Goal: Information Seeking & Learning: Learn about a topic

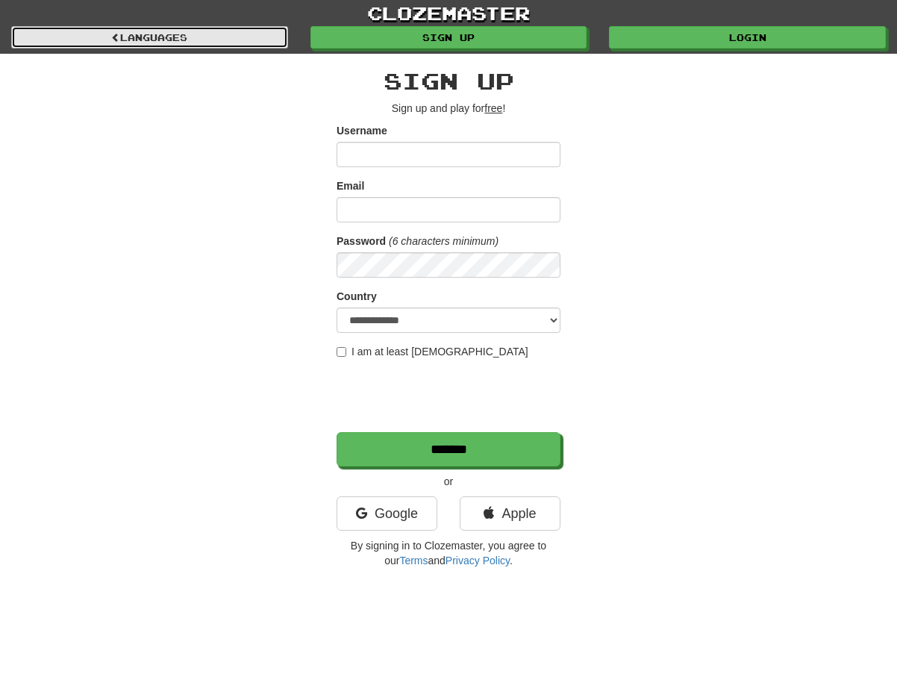
click at [225, 31] on link "Languages" at bounding box center [149, 37] width 277 height 22
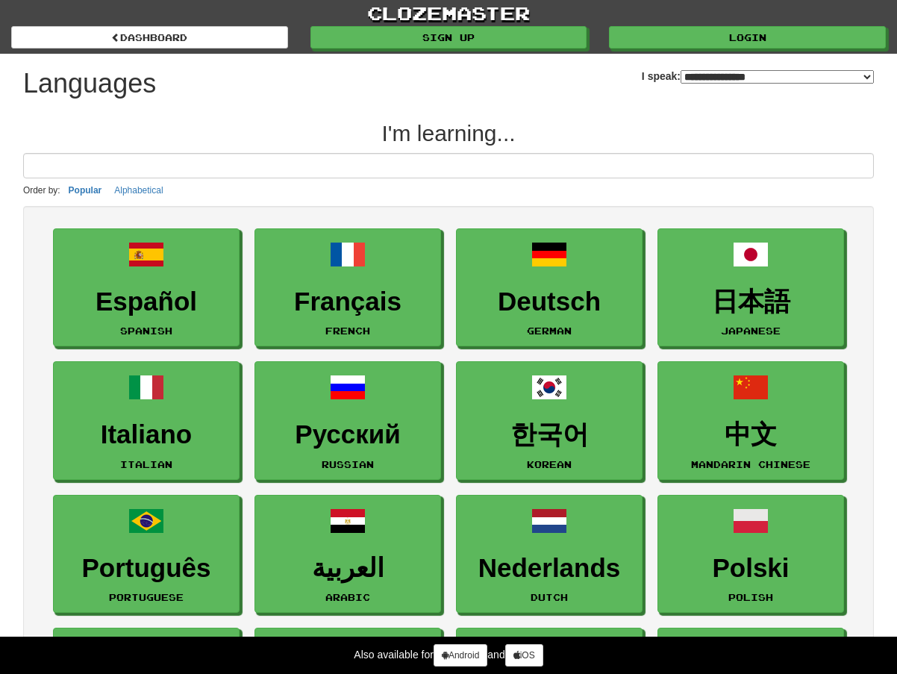
select select "*******"
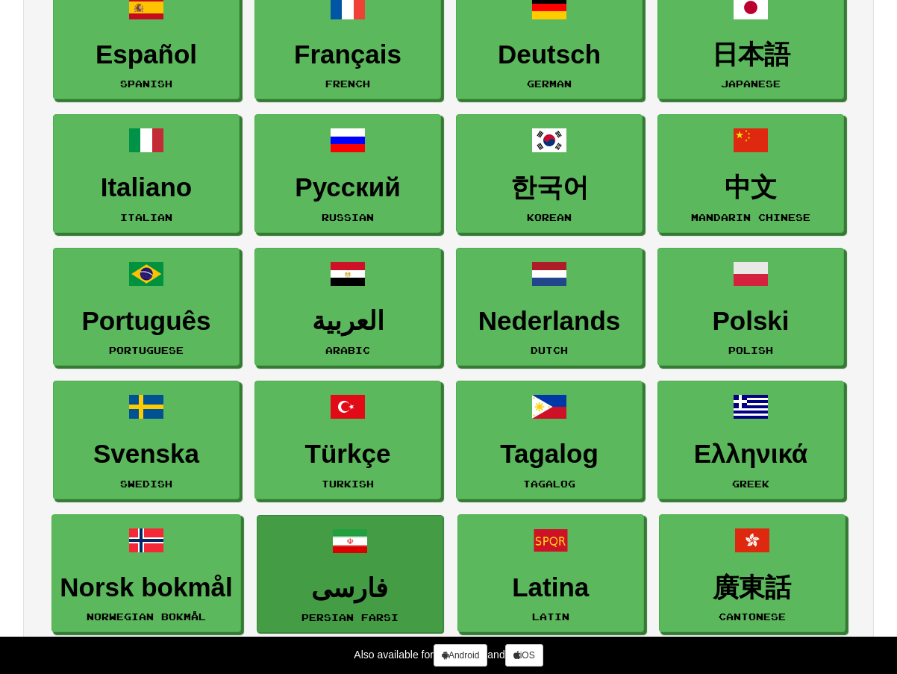
scroll to position [224, 0]
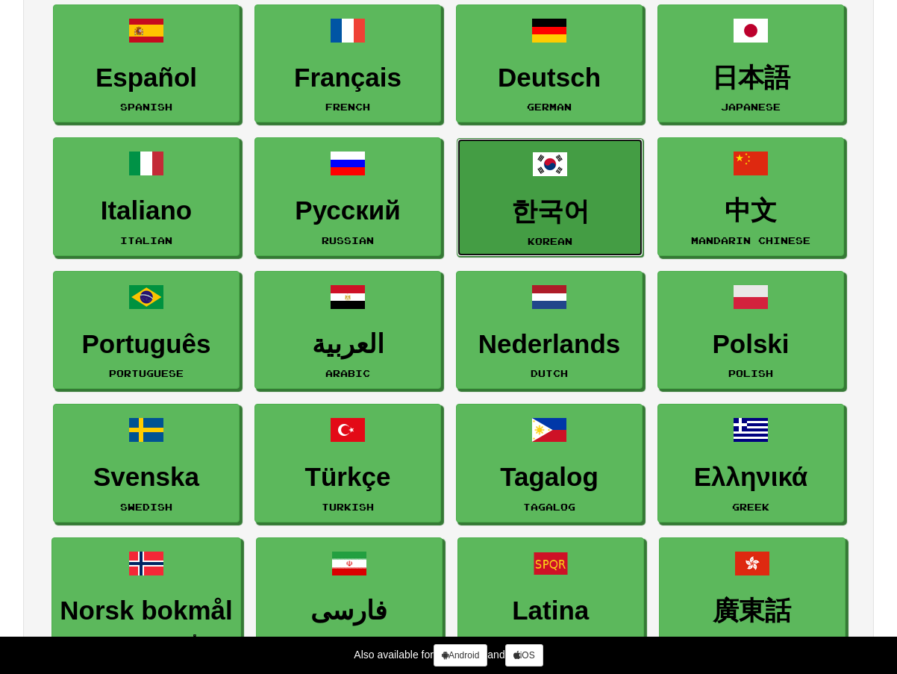
click at [522, 243] on link "한국어 Korean" at bounding box center [550, 197] width 187 height 119
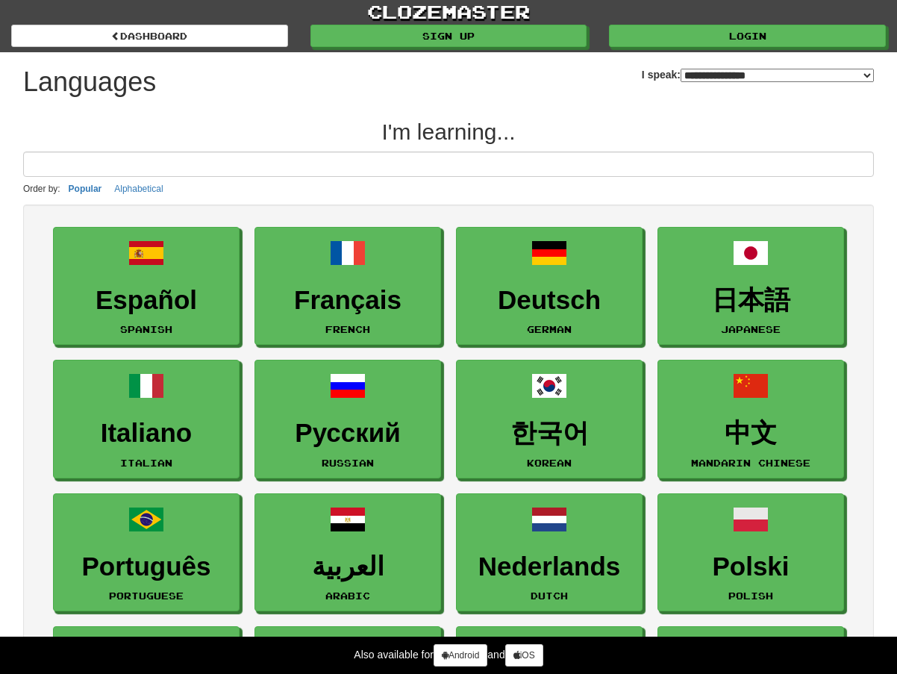
scroll to position [0, 0]
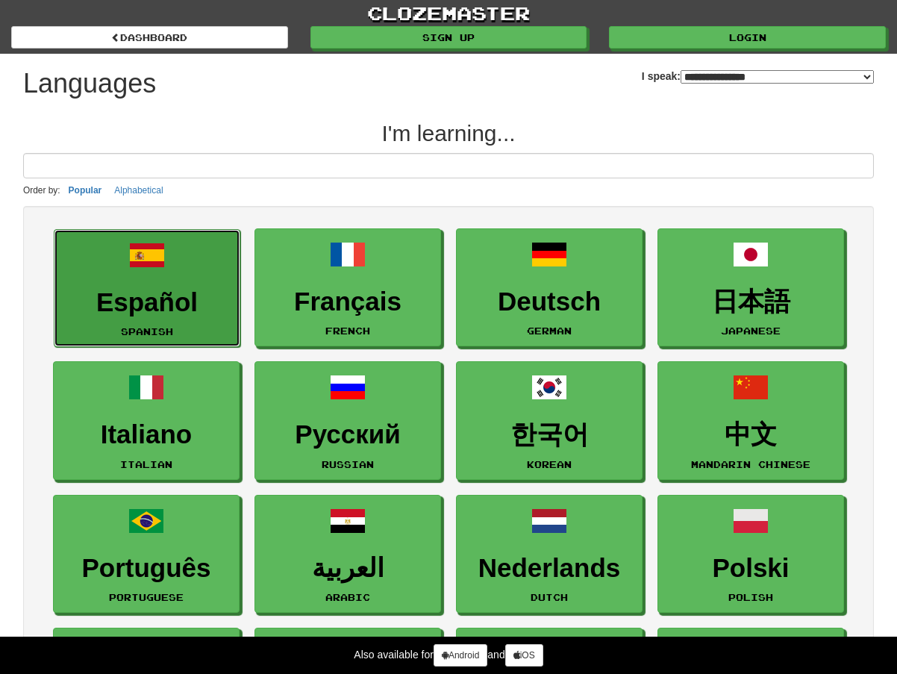
click at [183, 261] on link "Español Spanish" at bounding box center [147, 288] width 187 height 119
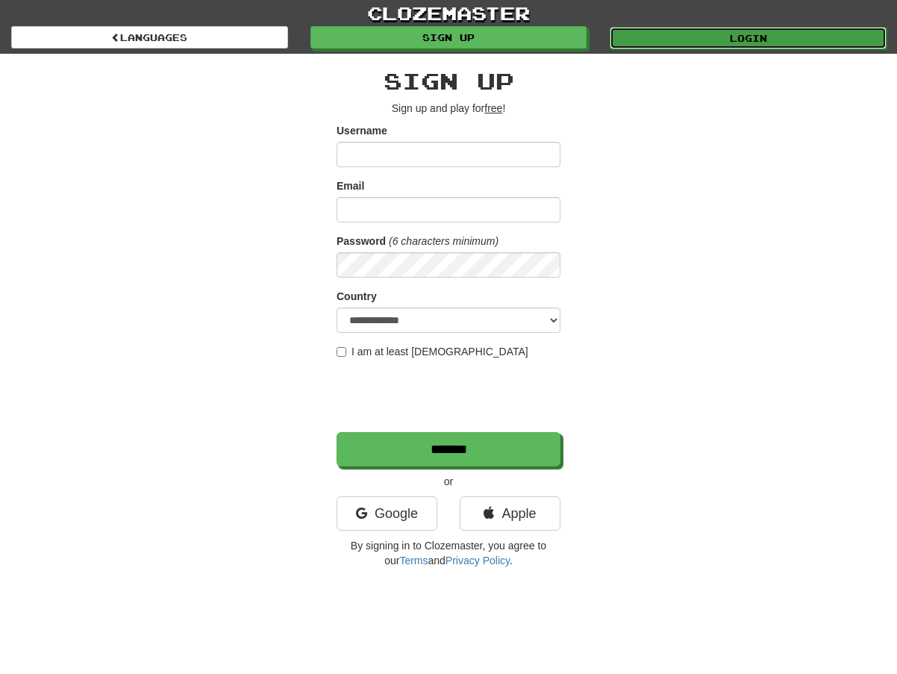
click at [638, 35] on link "Login" at bounding box center [748, 38] width 277 height 22
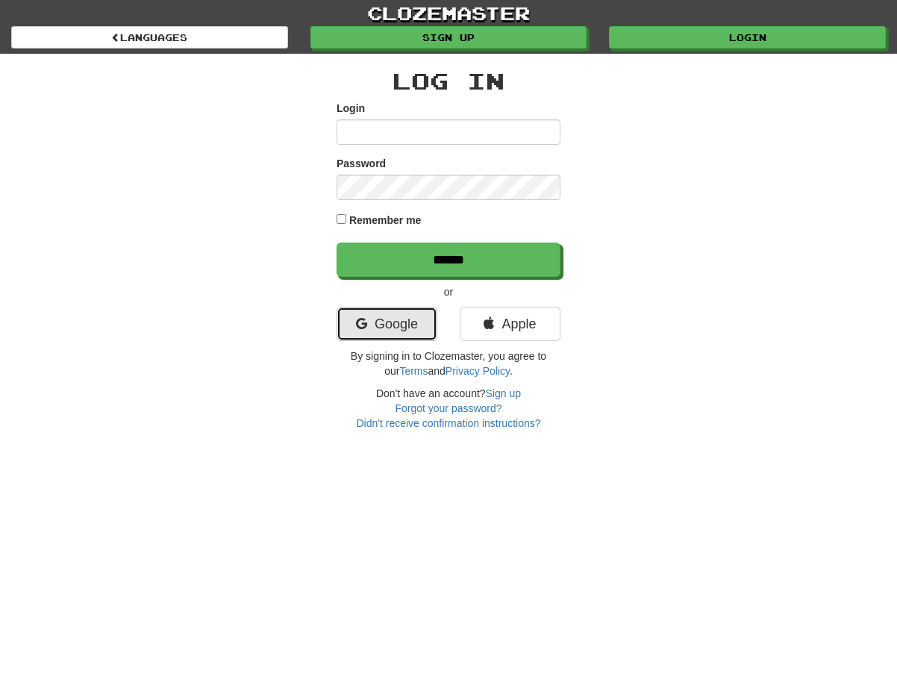
click at [389, 311] on link "Google" at bounding box center [387, 324] width 101 height 34
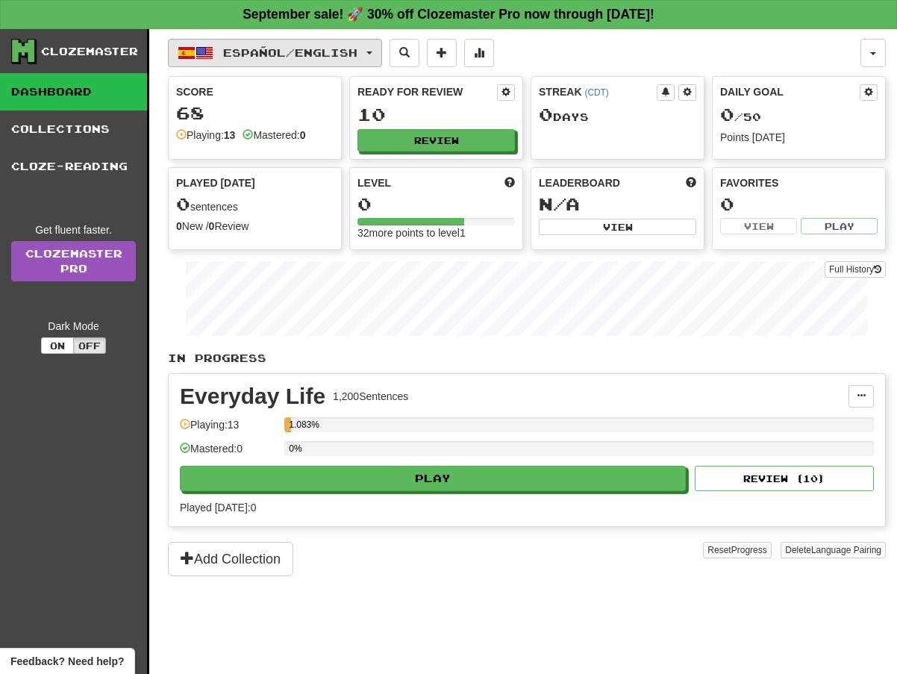
click at [320, 43] on button "Español / English" at bounding box center [275, 53] width 214 height 28
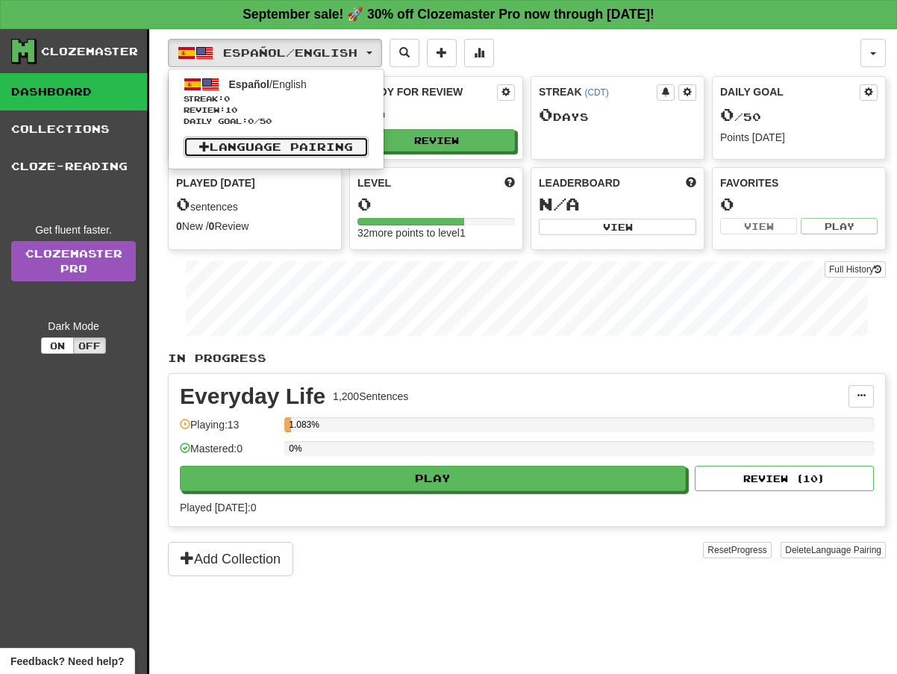
click at [298, 152] on link "Language Pairing" at bounding box center [276, 147] width 185 height 21
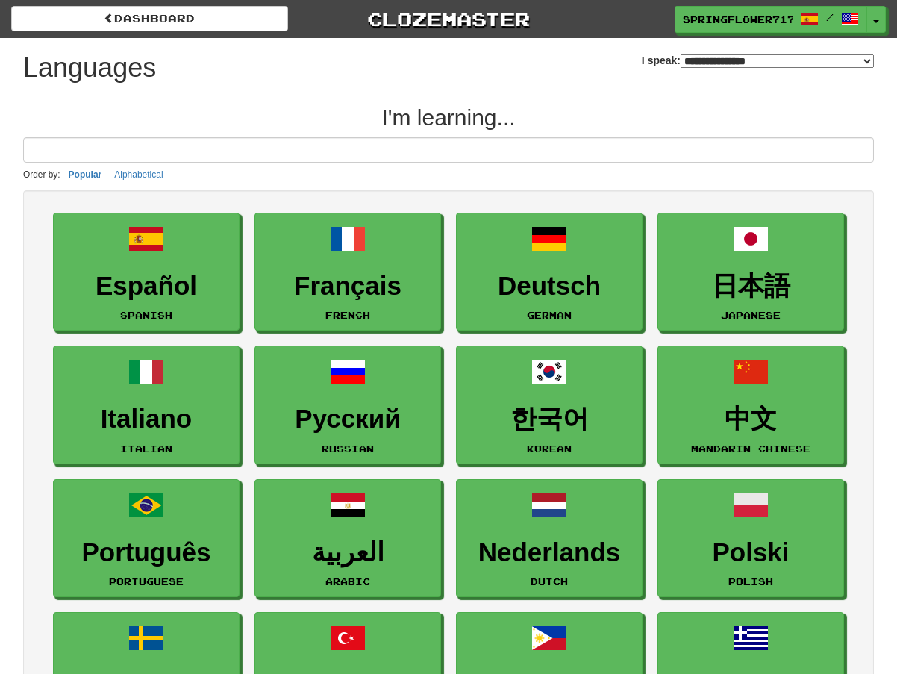
select select "*******"
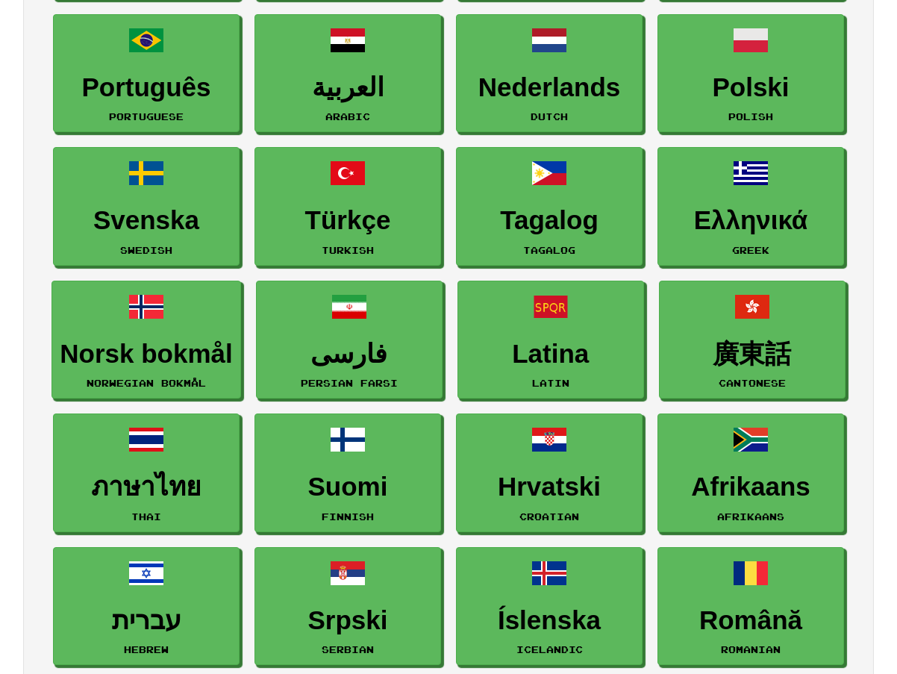
scroll to position [448, 0]
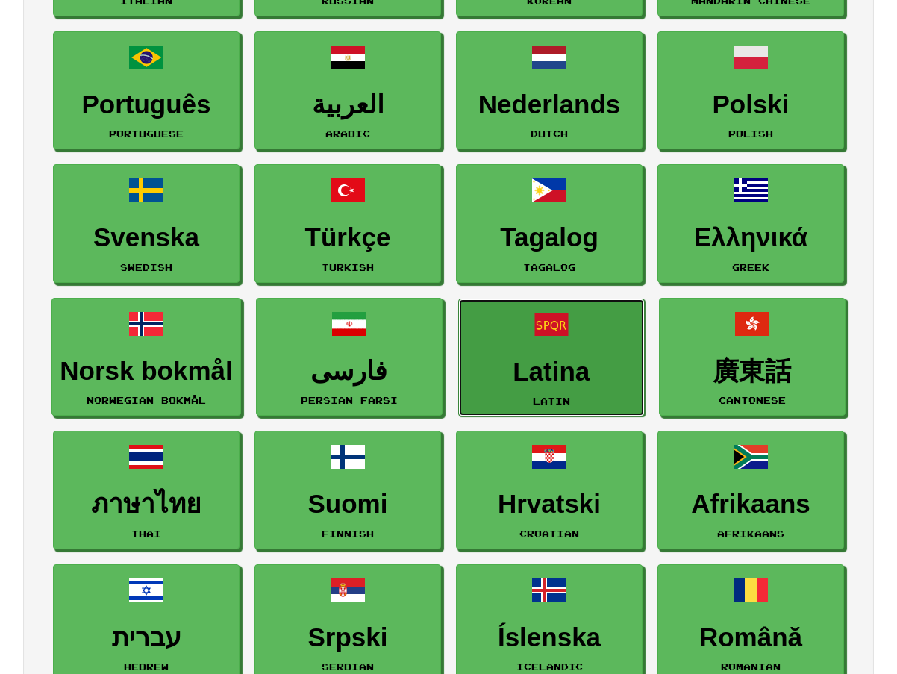
click at [602, 367] on h3 "Latina" at bounding box center [552, 372] width 170 height 29
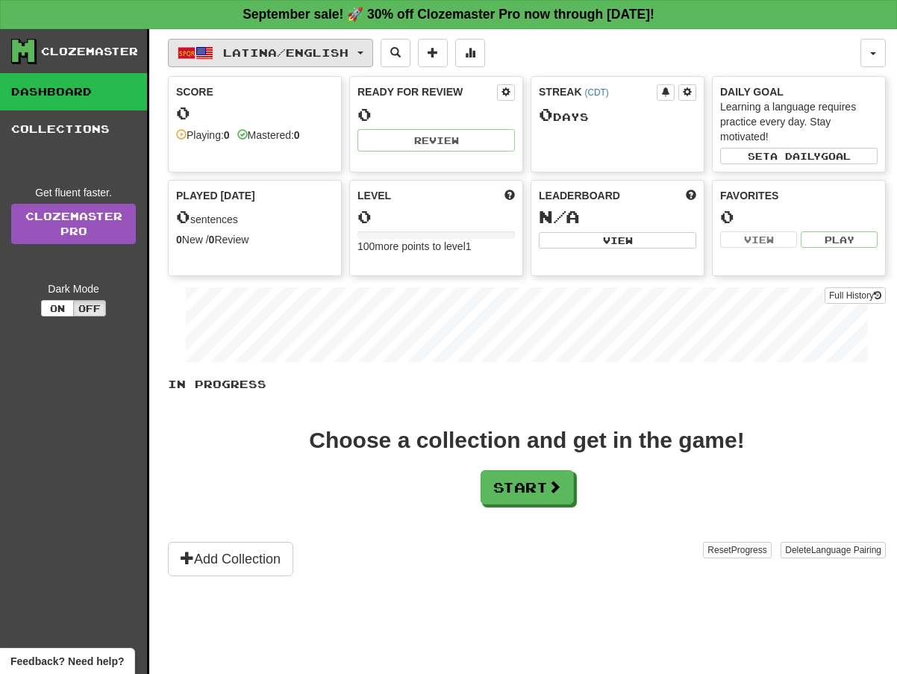
click at [308, 53] on span "Latina / English" at bounding box center [285, 52] width 125 height 13
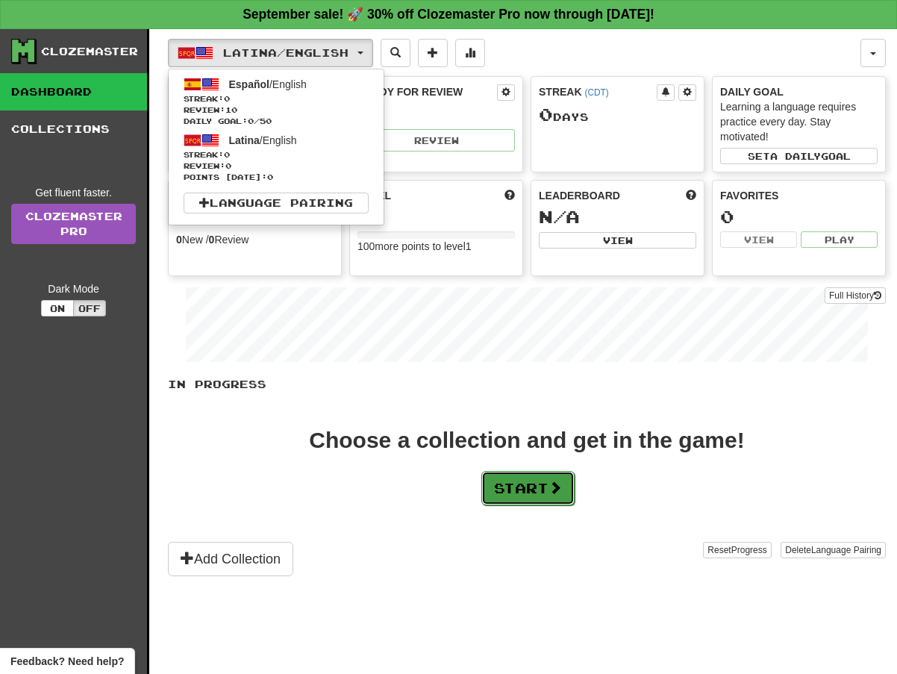
click at [535, 485] on button "Start" at bounding box center [528, 488] width 93 height 34
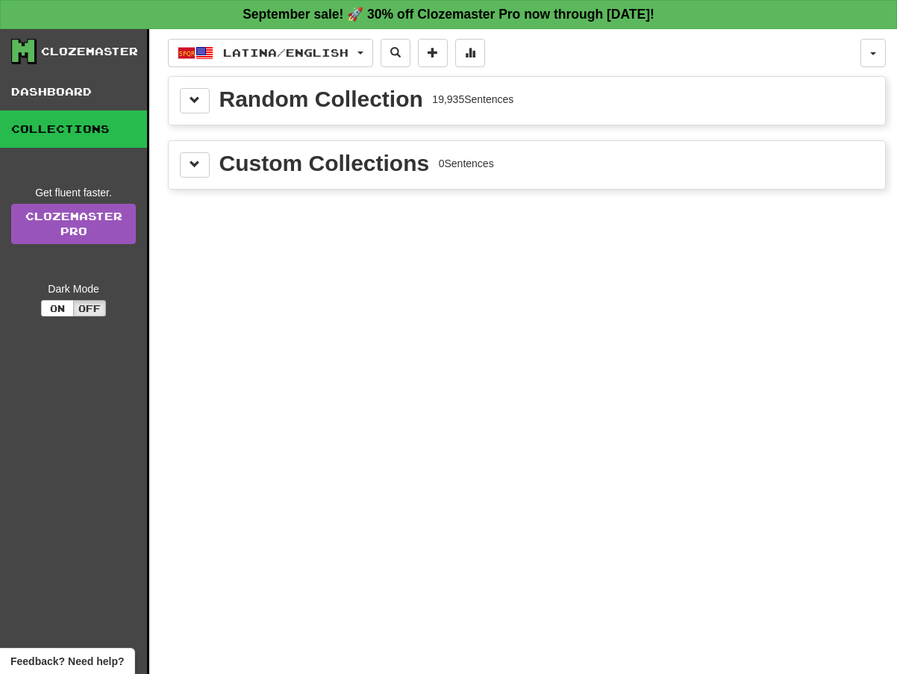
click at [362, 102] on div "Random Collection" at bounding box center [321, 99] width 204 height 22
click at [192, 108] on button at bounding box center [195, 100] width 30 height 25
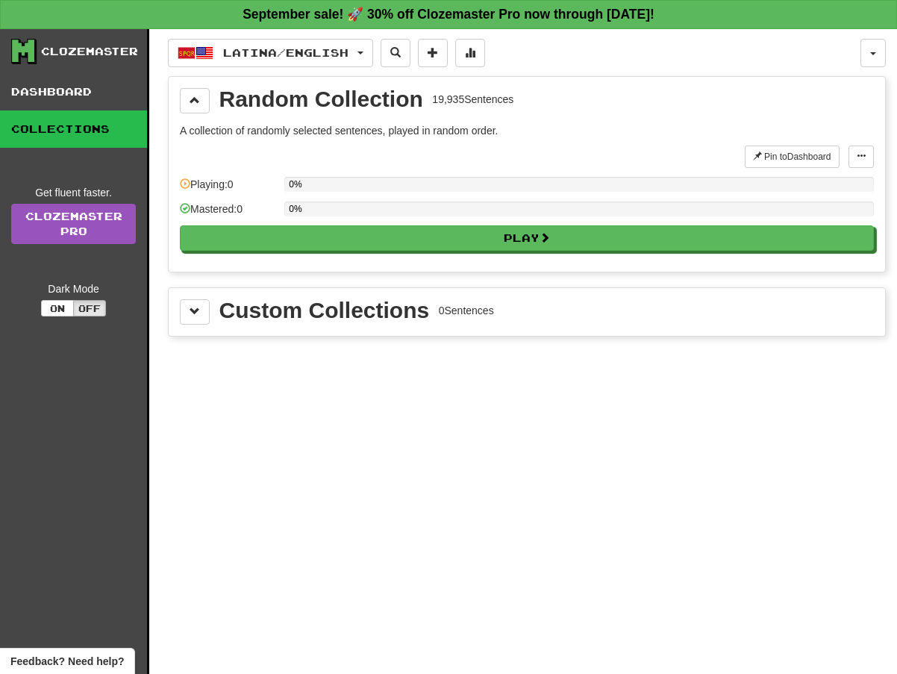
click at [314, 252] on div "Pin to Dashboard Pin to Dashboard Manage Sentences Playing: 0 0% Mastered: 0 0%…" at bounding box center [527, 203] width 694 height 115
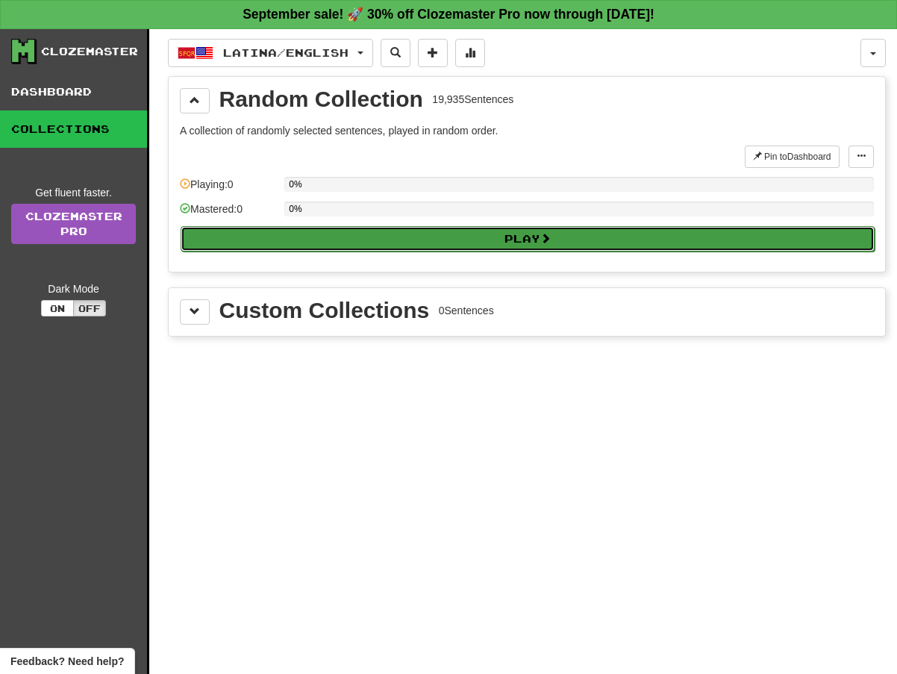
click at [314, 231] on button "Play" at bounding box center [528, 238] width 694 height 25
select select "**"
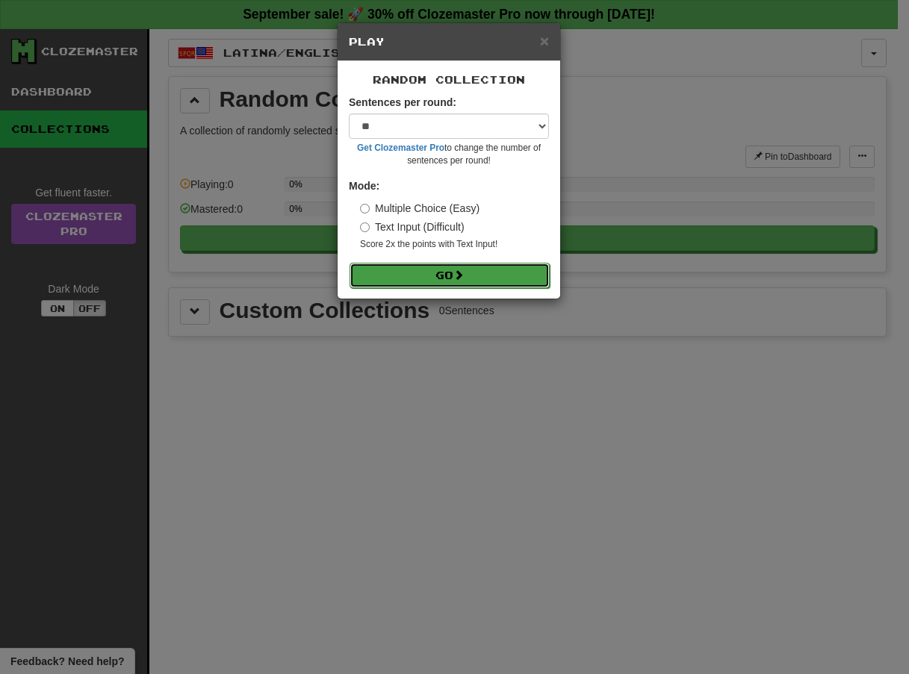
click at [442, 264] on button "Go" at bounding box center [449, 275] width 200 height 25
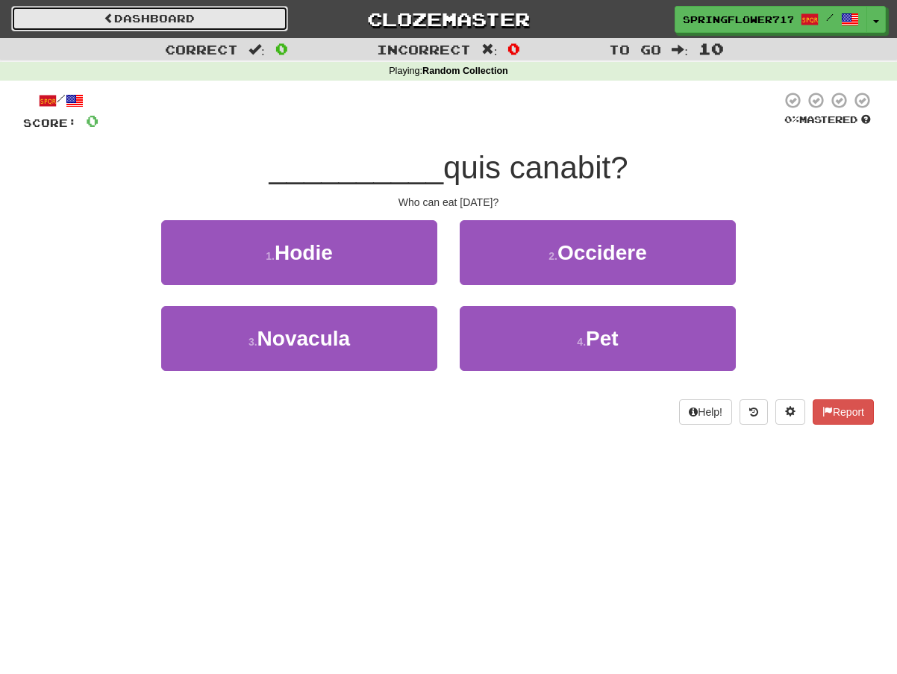
click at [140, 29] on link "Dashboard" at bounding box center [149, 18] width 277 height 25
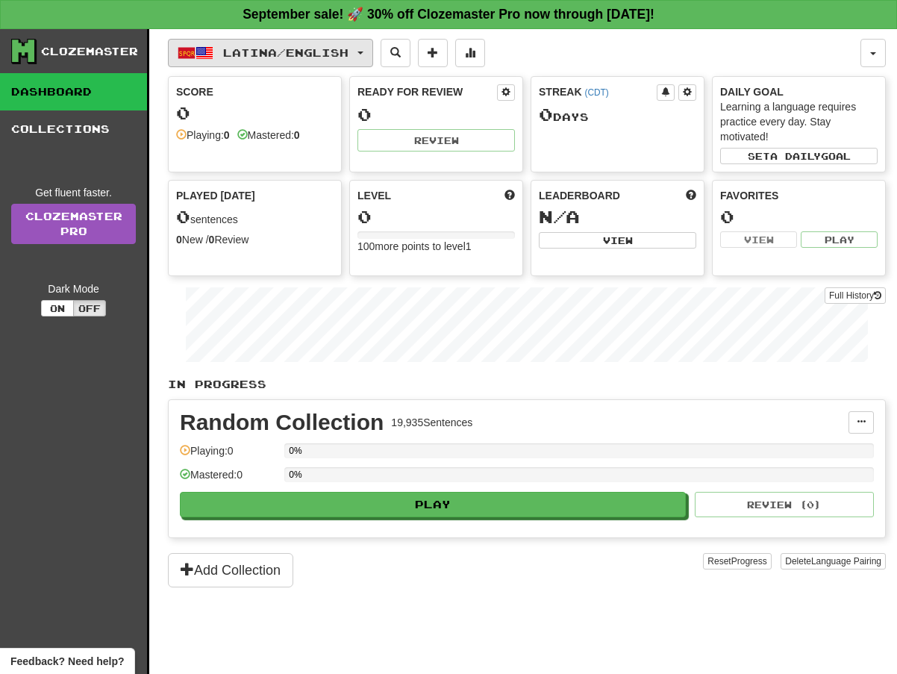
click at [317, 61] on button "Latina / English" at bounding box center [270, 53] width 205 height 28
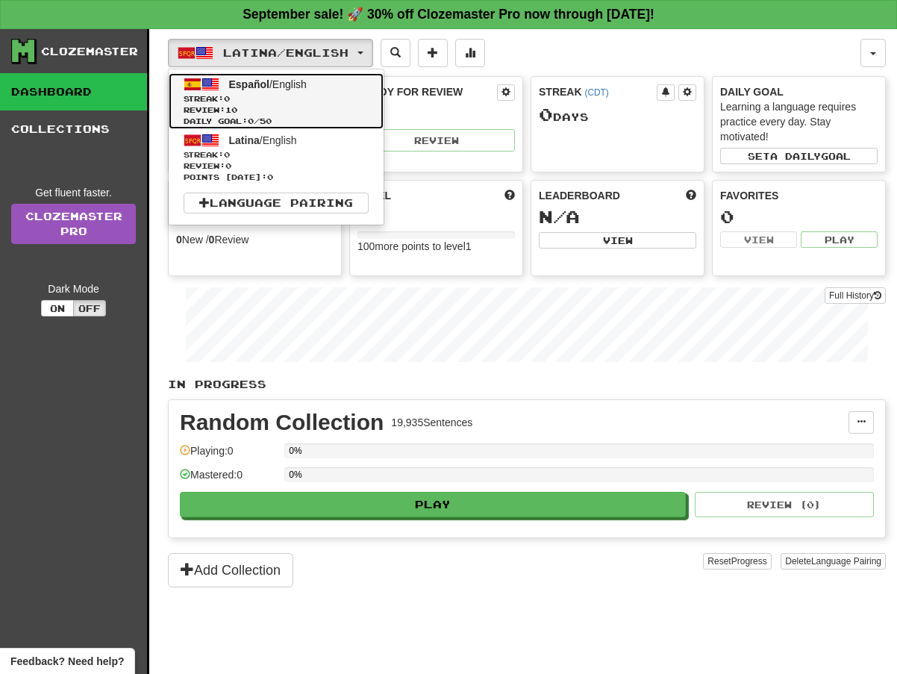
click at [249, 100] on span "Streak: 0" at bounding box center [276, 98] width 185 height 11
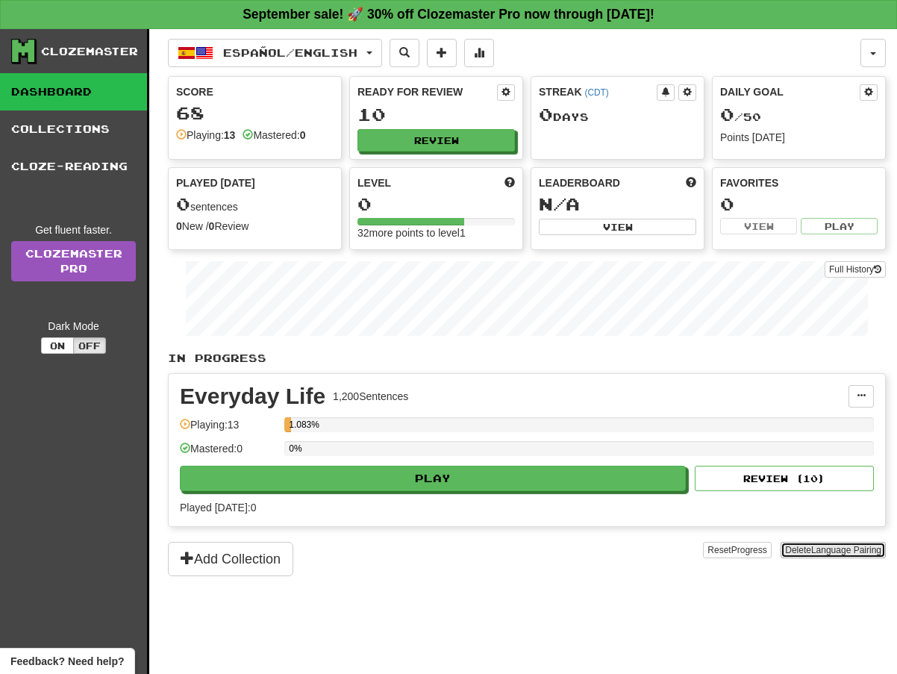
click at [864, 553] on span "Language Pairing" at bounding box center [846, 550] width 70 height 10
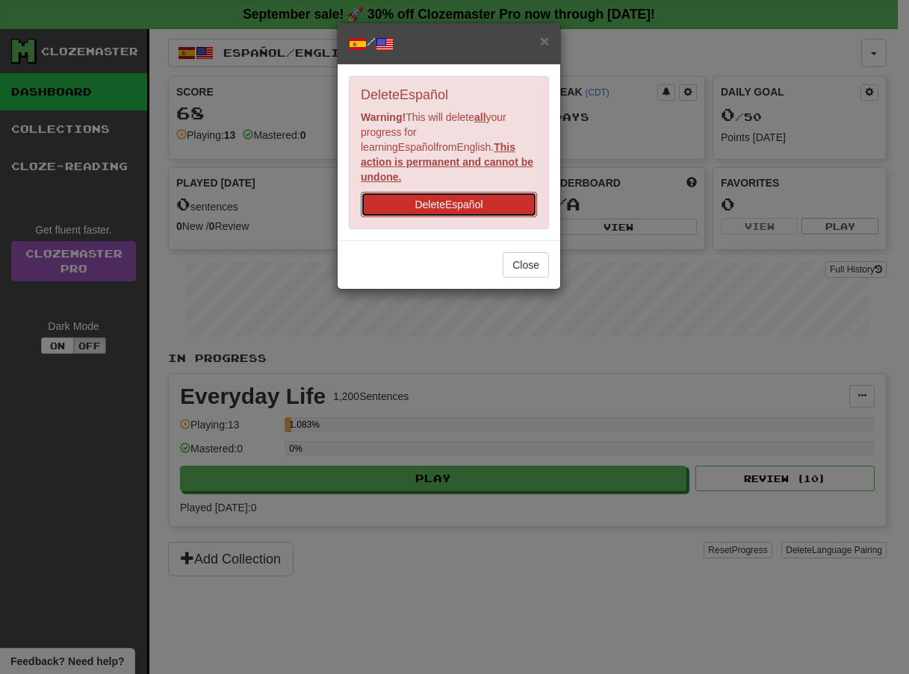
click at [411, 192] on button "Delete Español" at bounding box center [449, 204] width 176 height 25
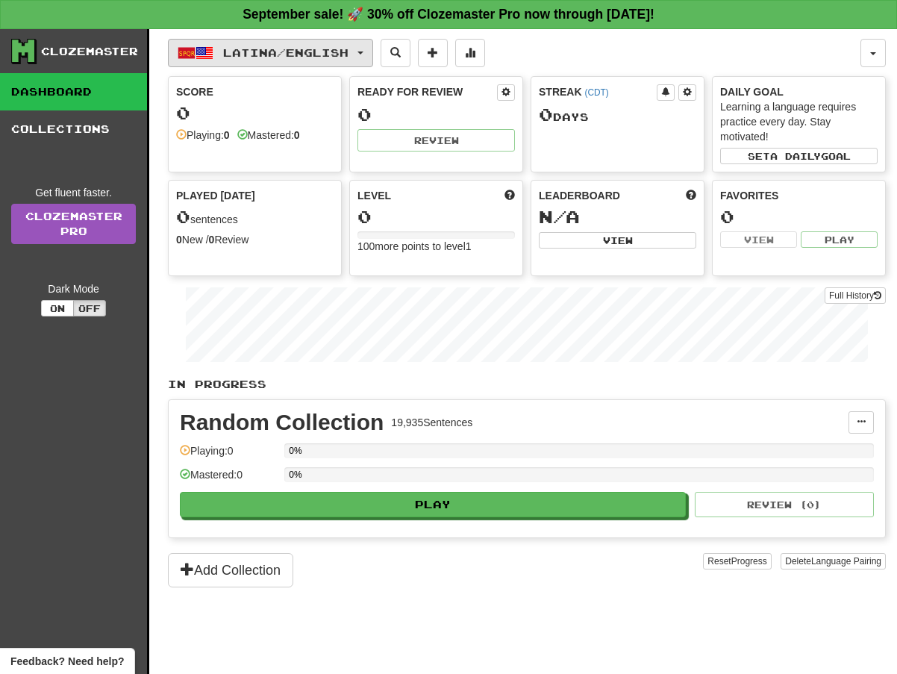
click at [305, 52] on span "Latina / English" at bounding box center [285, 52] width 125 height 13
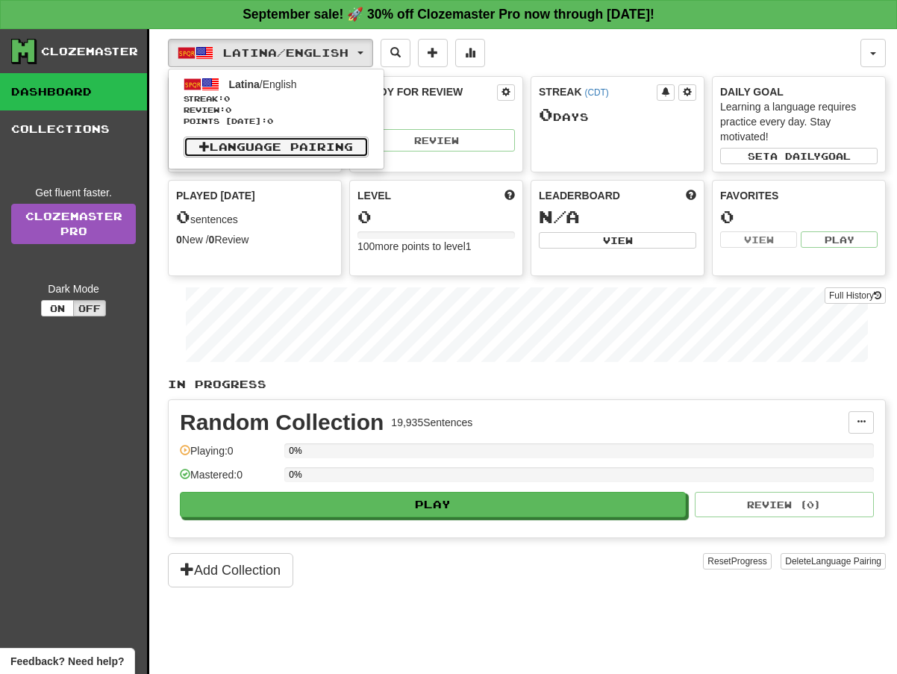
click at [274, 153] on link "Language Pairing" at bounding box center [276, 147] width 185 height 21
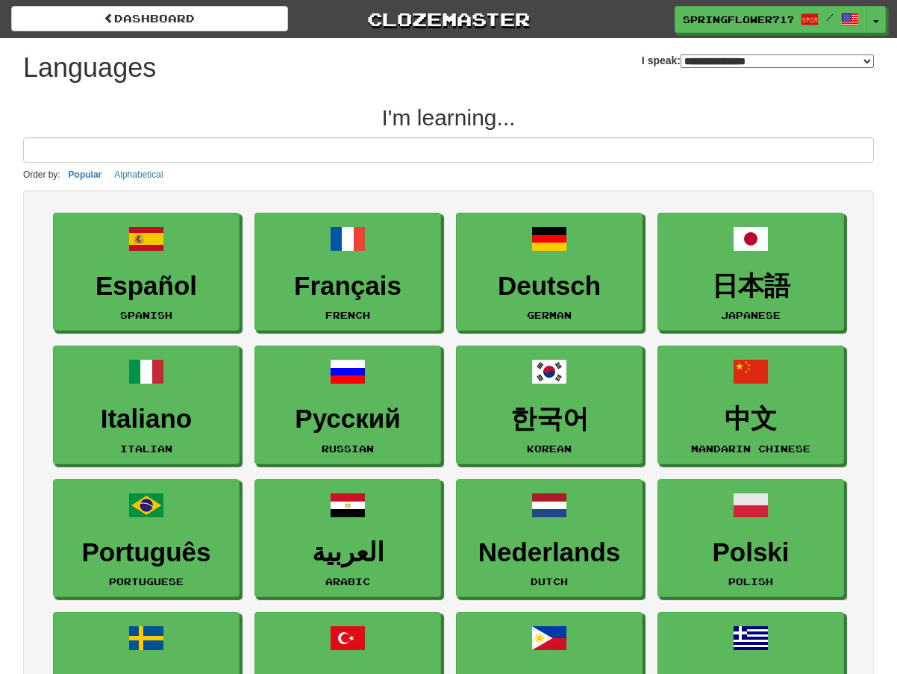
select select "*******"
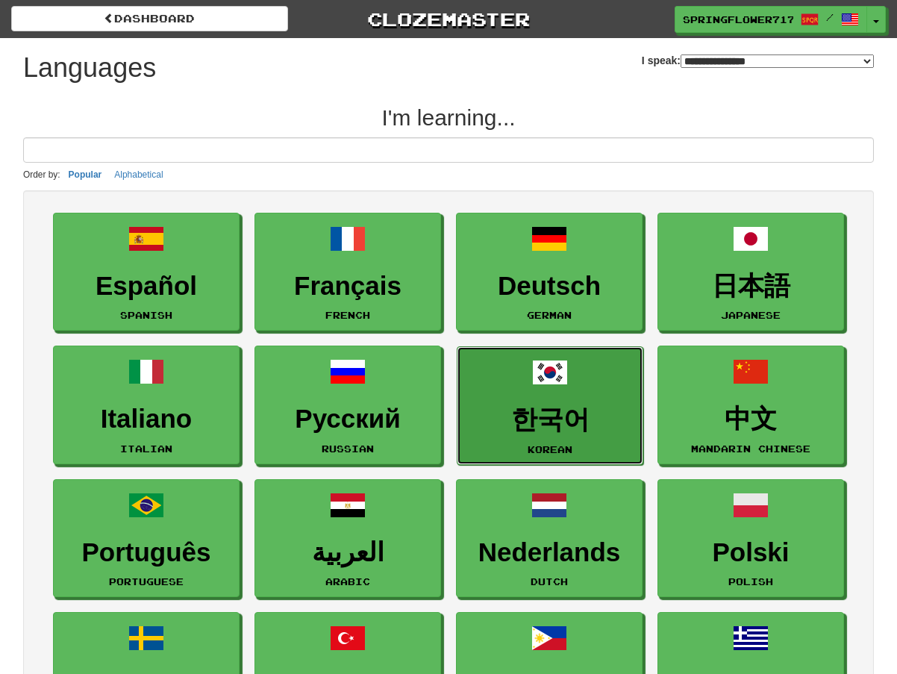
click at [579, 419] on h3 "한국어" at bounding box center [550, 419] width 170 height 29
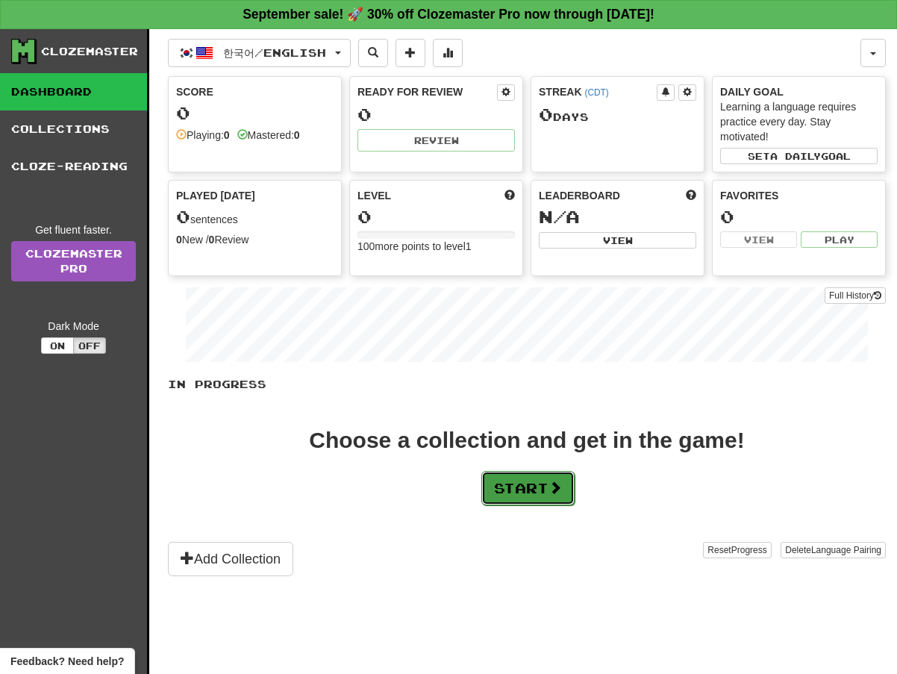
click at [493, 487] on button "Start" at bounding box center [528, 488] width 93 height 34
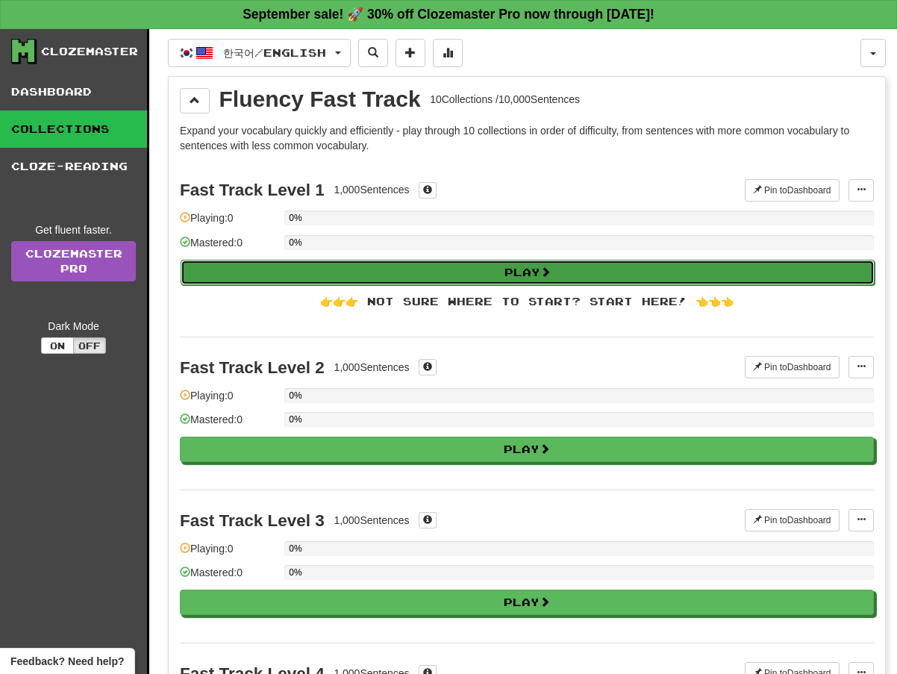
click at [256, 269] on button "Play" at bounding box center [528, 272] width 694 height 25
select select "**"
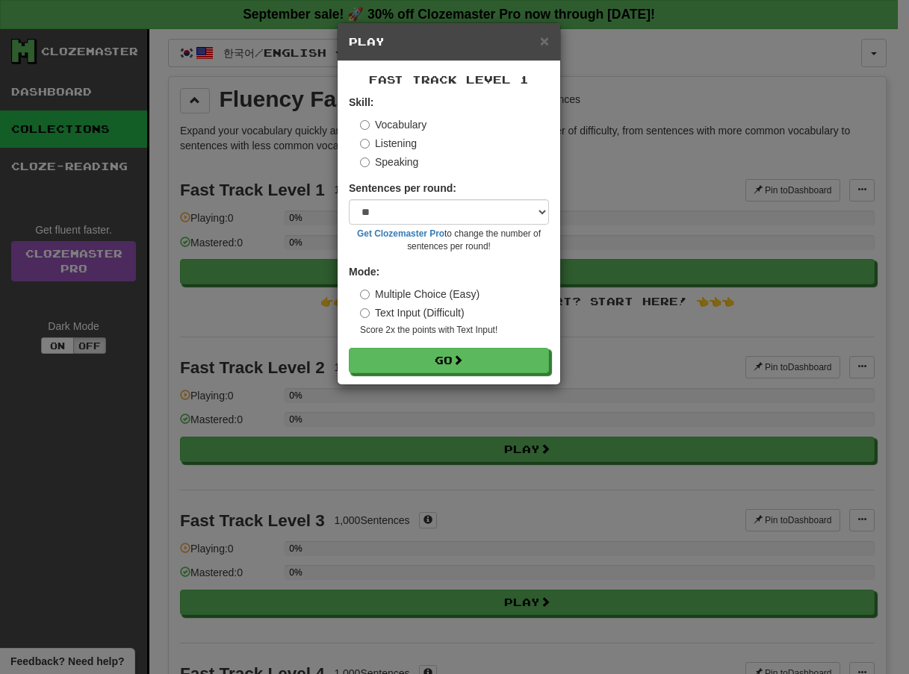
click at [505, 383] on div "Fast Track Level 1 Skill: Vocabulary Listening Speaking Sentences per round: * …" at bounding box center [448, 222] width 222 height 323
click at [486, 351] on button "Go" at bounding box center [449, 361] width 200 height 25
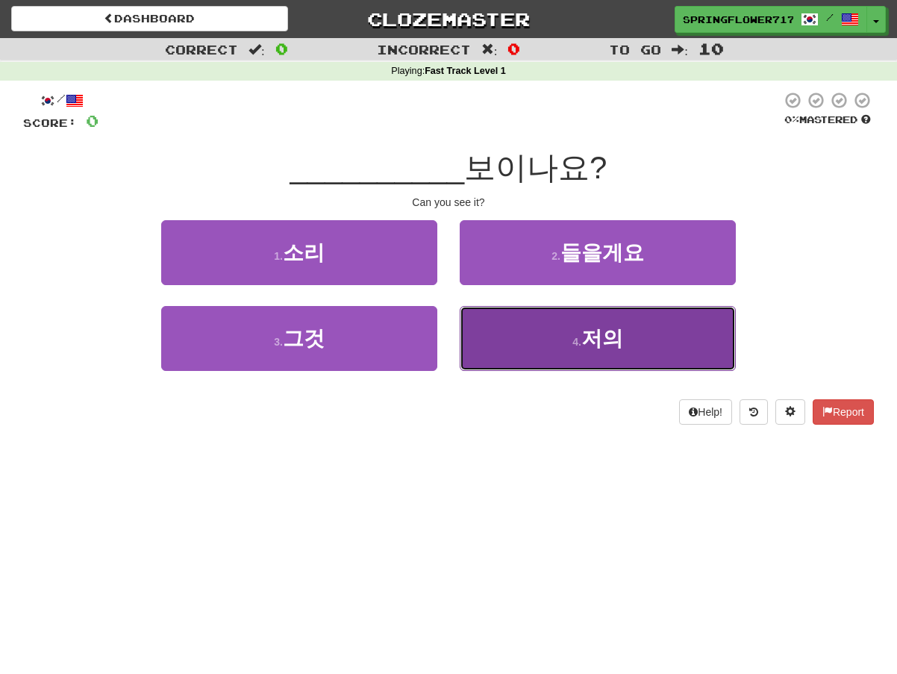
click at [546, 352] on button "4 . 저의" at bounding box center [598, 338] width 276 height 65
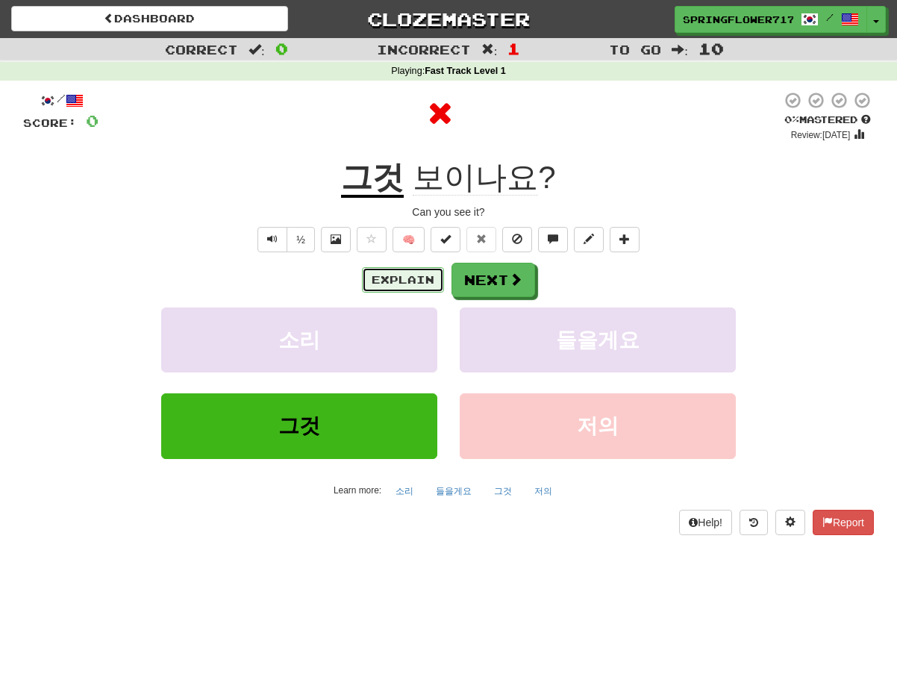
click at [435, 283] on button "Explain" at bounding box center [403, 279] width 82 height 25
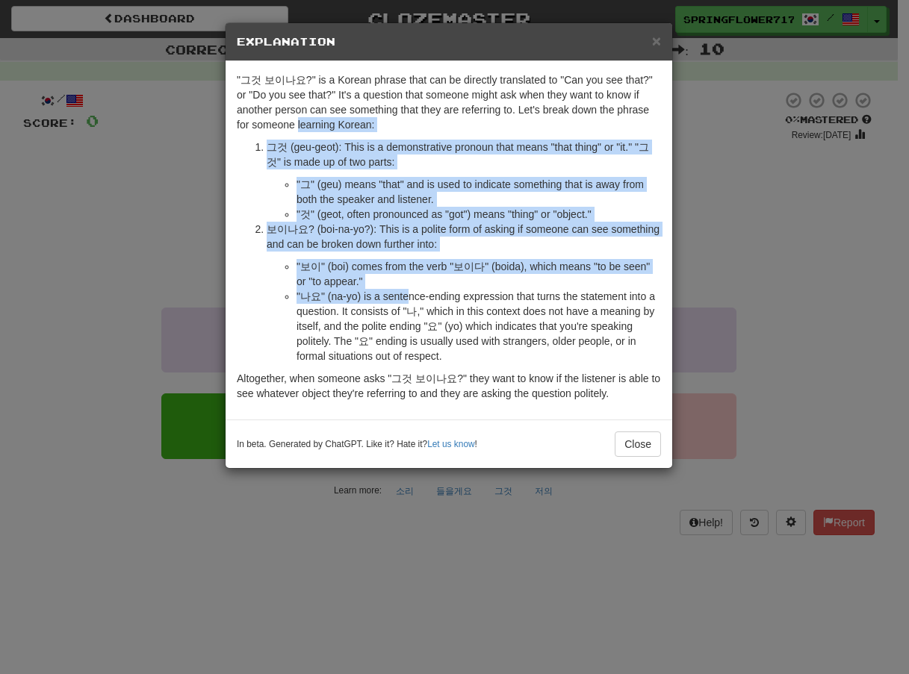
drag, startPoint x: 299, startPoint y: 124, endPoint x: 406, endPoint y: 296, distance: 203.2
click at [406, 296] on div ""그것 보이나요?" is a Korean phrase that can be directly translated to "Can you see t…" at bounding box center [448, 240] width 446 height 358
click at [396, 272] on li ""보이" (boi) comes from the verb "보이다" (boida), which means "to be seen" or "to a…" at bounding box center [478, 274] width 364 height 30
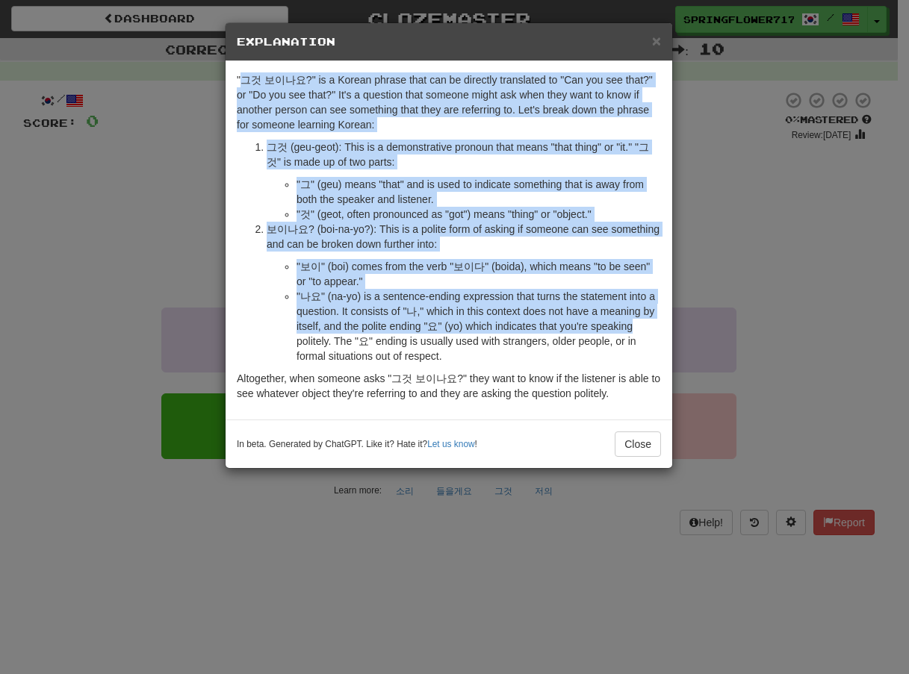
drag, startPoint x: 240, startPoint y: 80, endPoint x: 656, endPoint y: 324, distance: 482.8
click at [656, 324] on div ""그것 보이나요?" is a Korean phrase that can be directly translated to "Can you see t…" at bounding box center [448, 240] width 446 height 358
click at [579, 314] on li ""나요" (na-yo) is a sentence-ending expression that turns the statement into a qu…" at bounding box center [478, 326] width 364 height 75
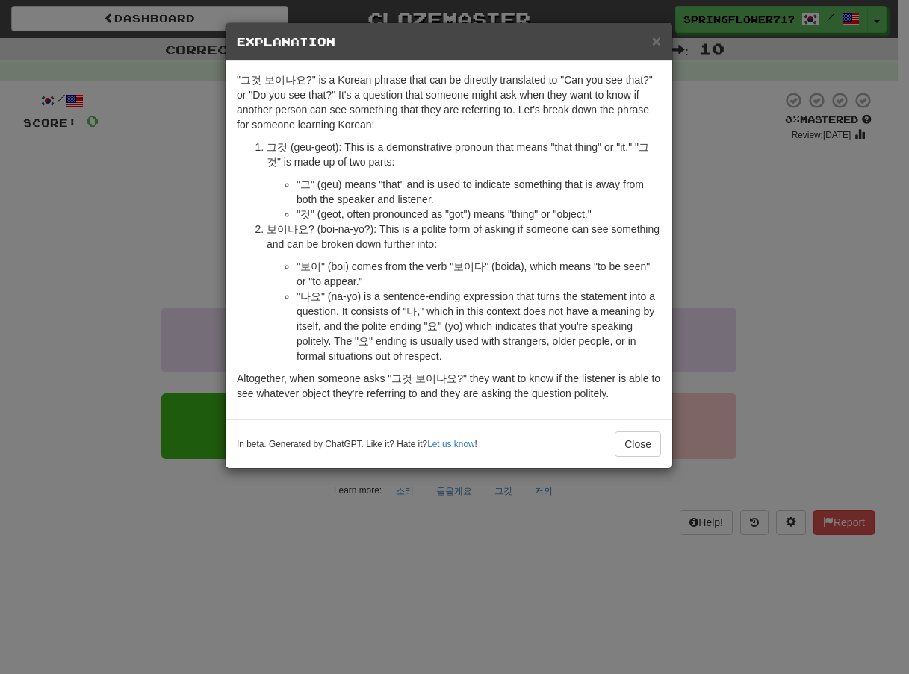
click at [273, 211] on ul ""그" (geu) means "that" and is used to indicate something that is away from both…" at bounding box center [464, 199] width 394 height 45
click at [262, 175] on ol "그것 (geu-geot): This is a demonstrative pronoun that means "that thing" or "it."…" at bounding box center [449, 252] width 424 height 224
click at [652, 44] on span "×" at bounding box center [656, 40] width 9 height 17
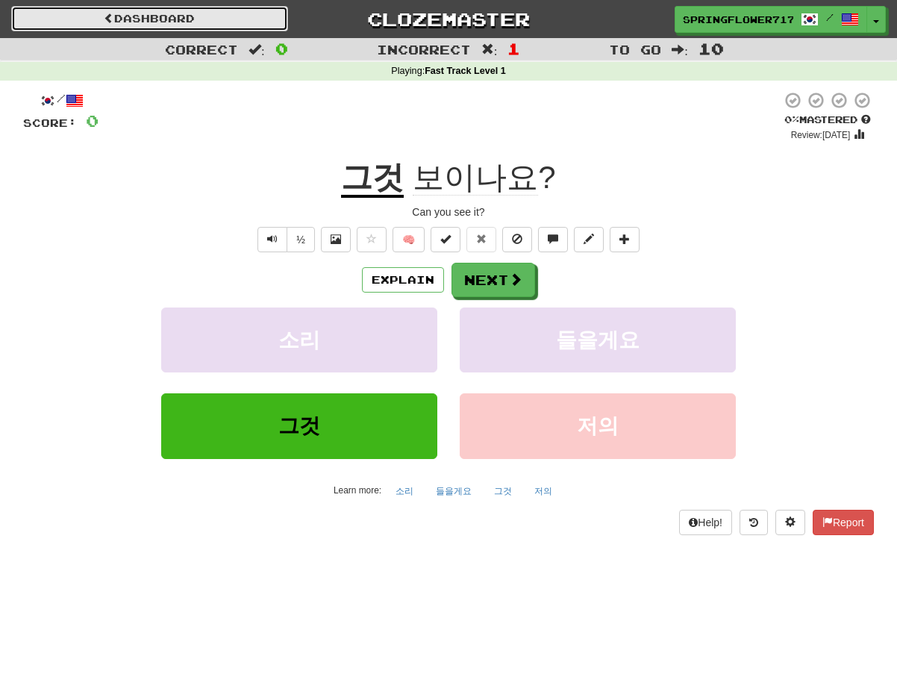
click at [237, 29] on link "Dashboard" at bounding box center [149, 18] width 277 height 25
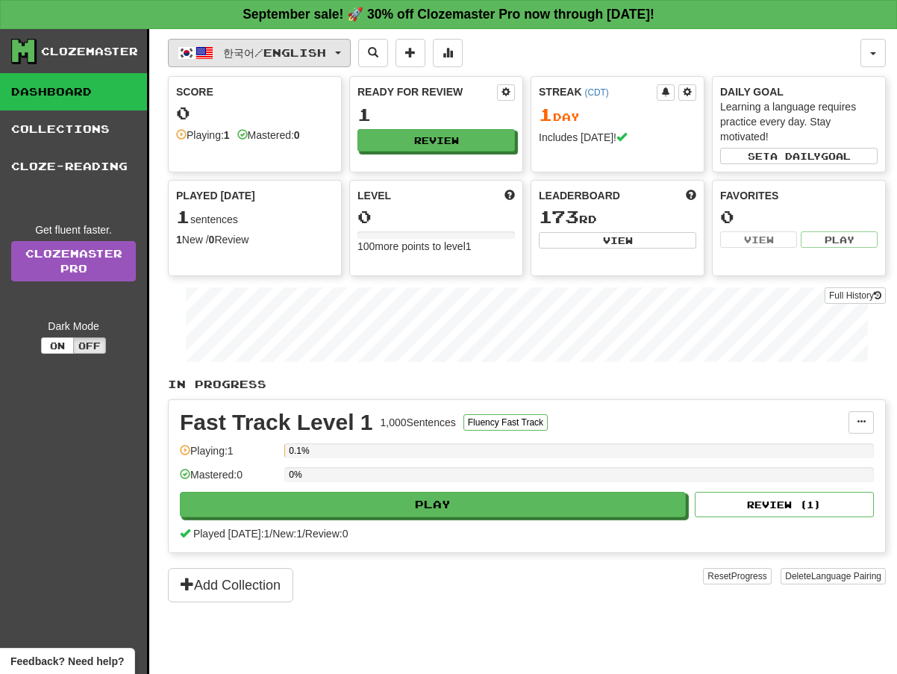
click at [234, 54] on span "한국어 / English" at bounding box center [274, 52] width 103 height 13
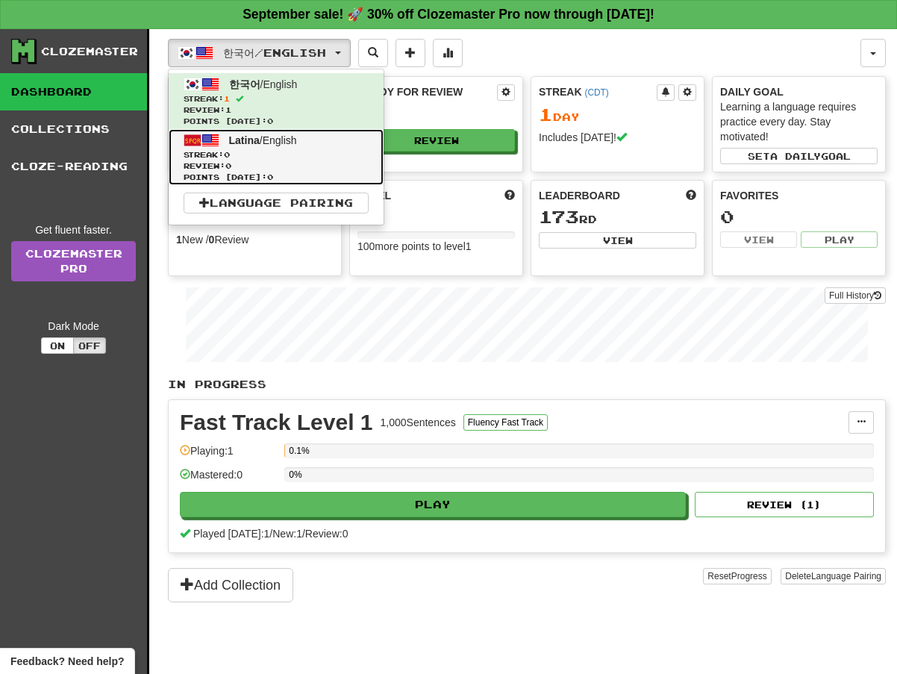
click at [247, 158] on span "Streak: 0" at bounding box center [276, 154] width 185 height 11
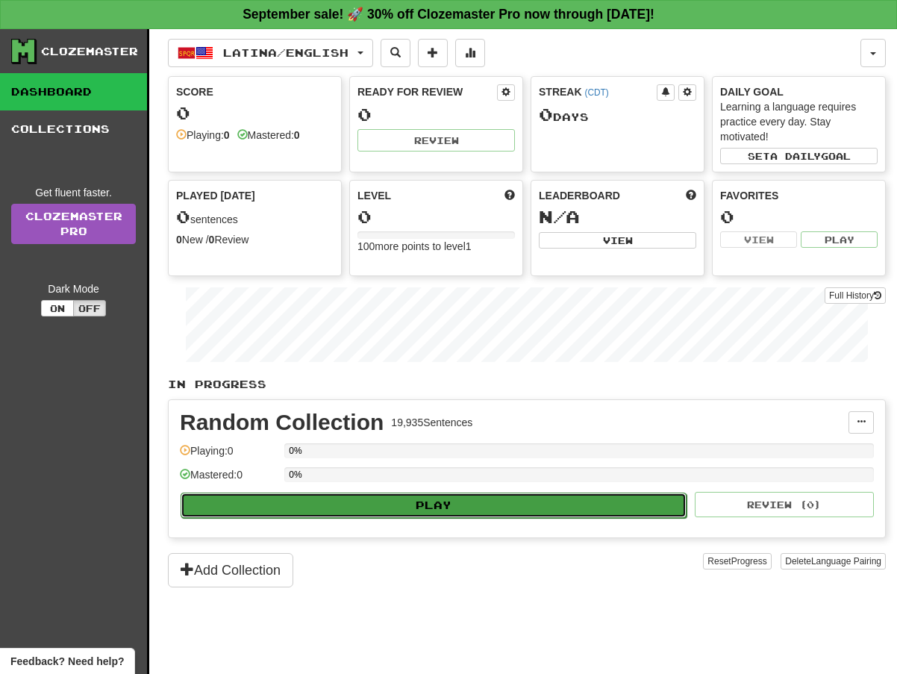
click at [464, 512] on button "Play" at bounding box center [434, 505] width 506 height 25
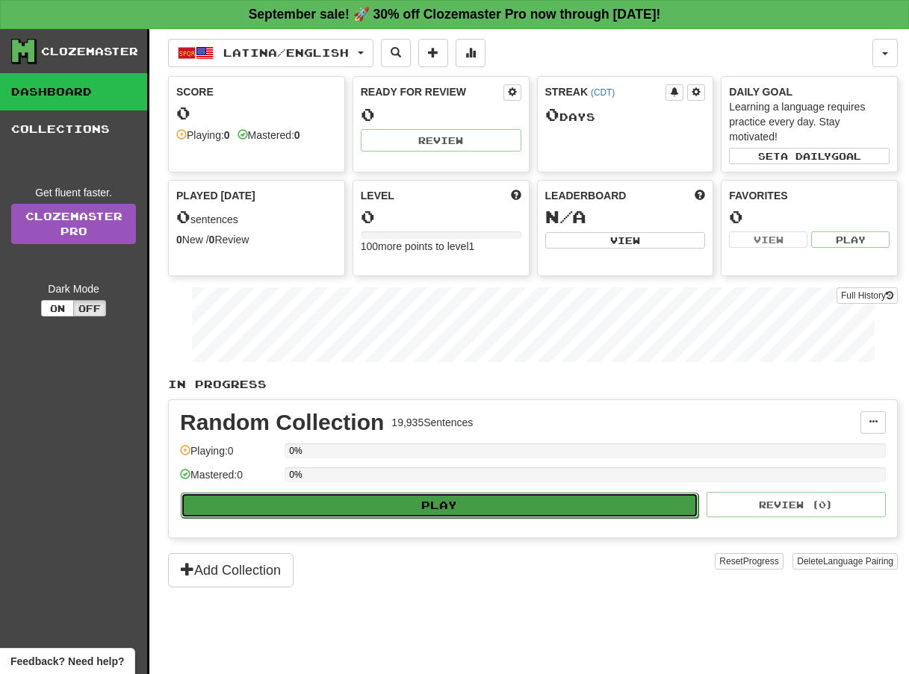
select select "**"
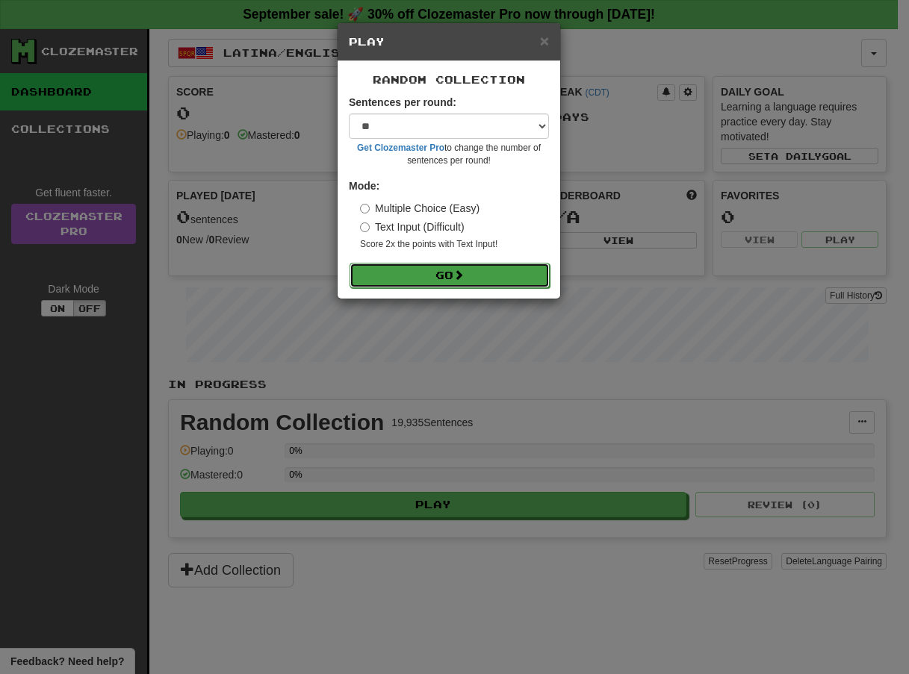
click at [417, 271] on button "Go" at bounding box center [449, 275] width 200 height 25
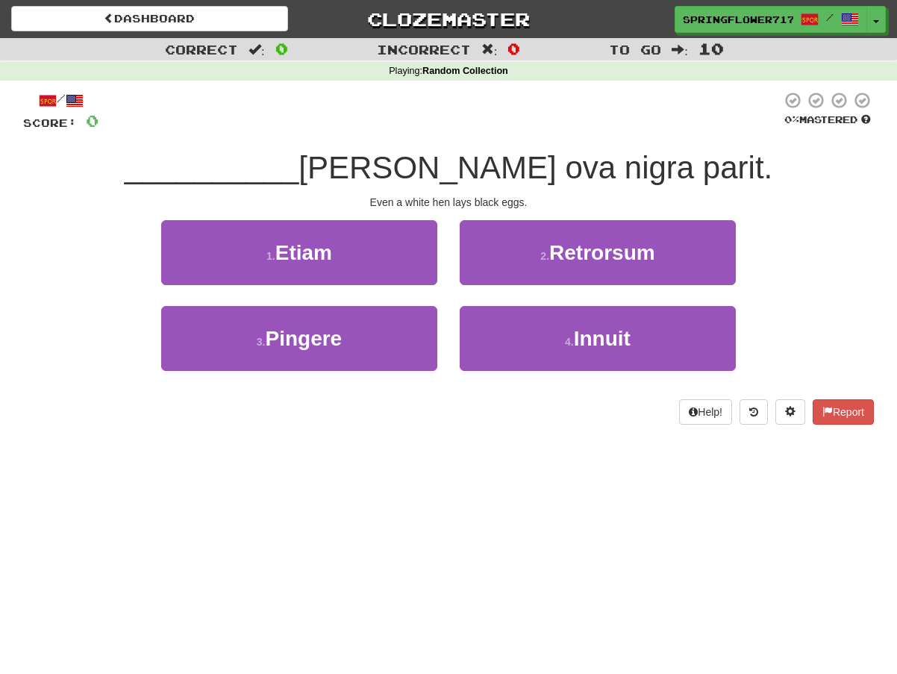
click at [39, 102] on span at bounding box center [48, 101] width 18 height 18
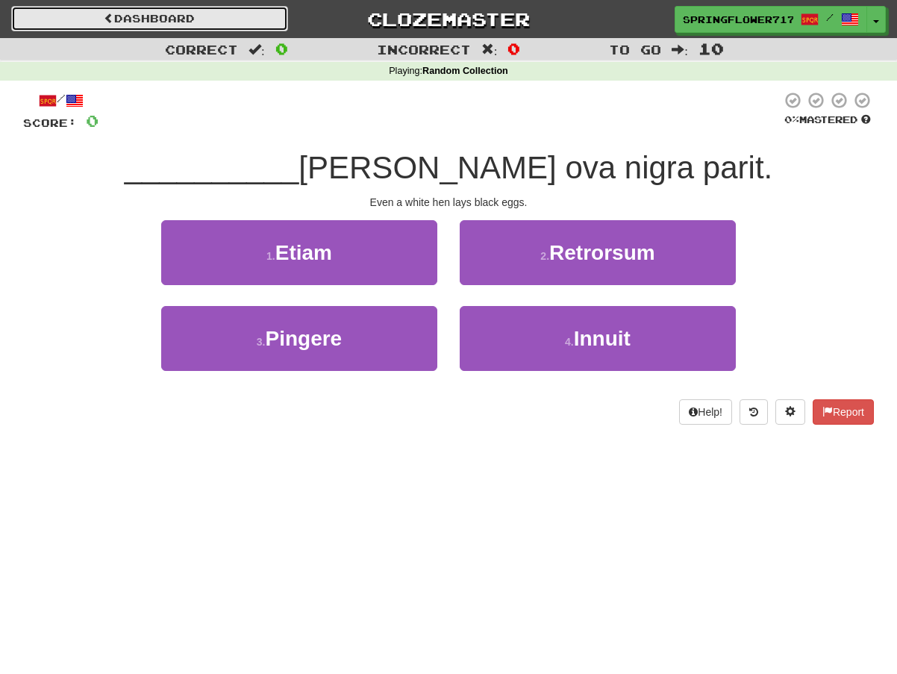
click at [190, 20] on link "Dashboard" at bounding box center [149, 18] width 277 height 25
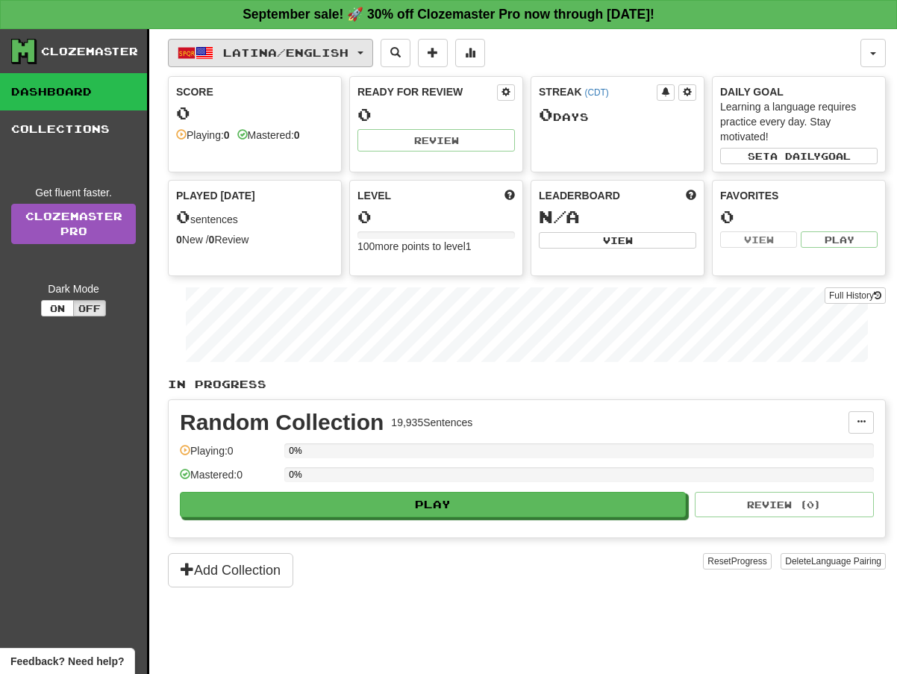
click at [272, 66] on button "Latina / English" at bounding box center [270, 53] width 205 height 28
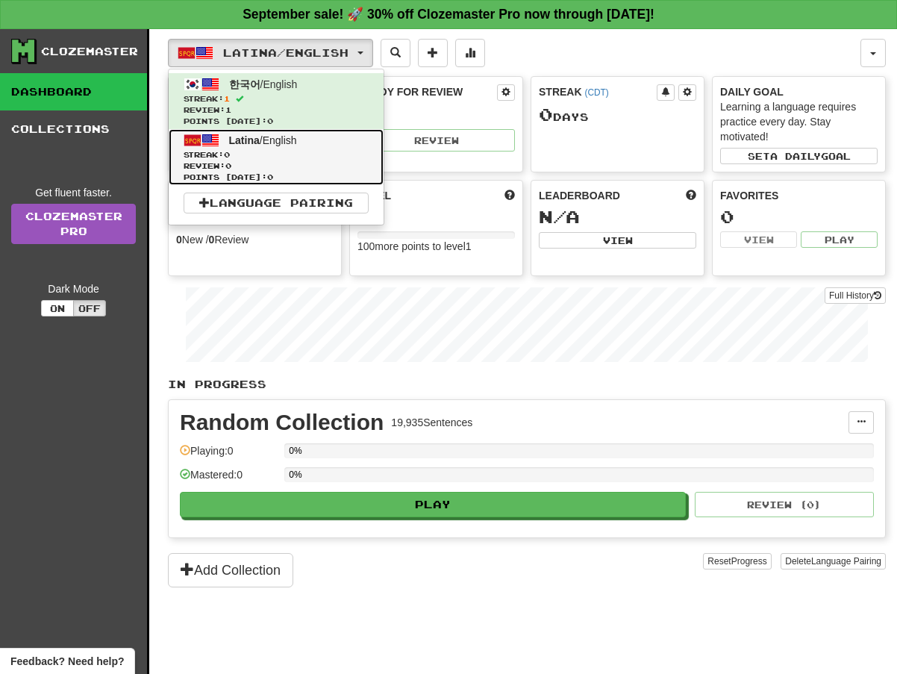
click at [283, 164] on span "Review: 0" at bounding box center [276, 166] width 185 height 11
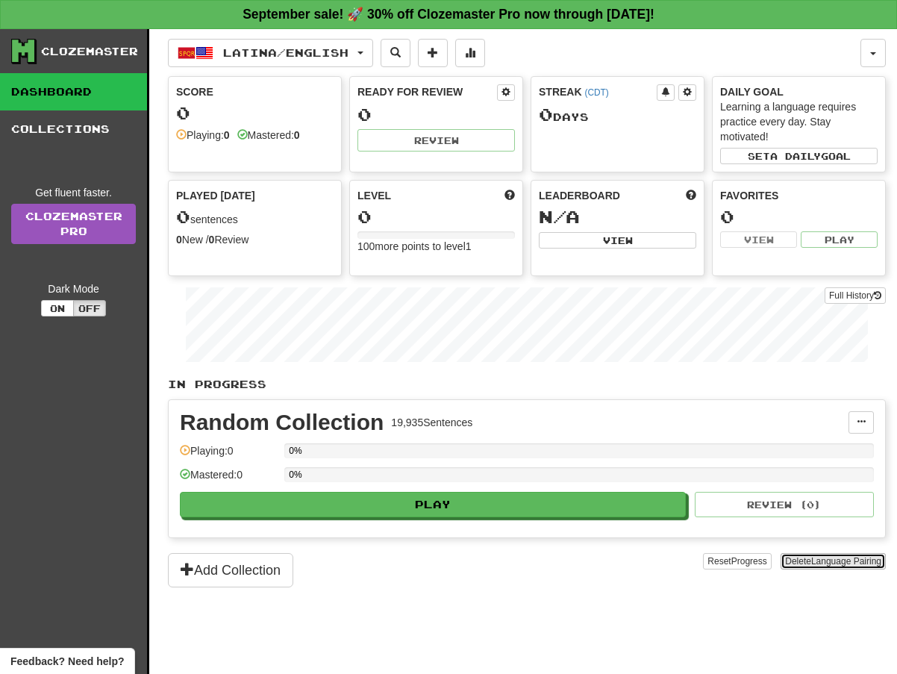
click at [826, 561] on span "Language Pairing" at bounding box center [846, 561] width 70 height 10
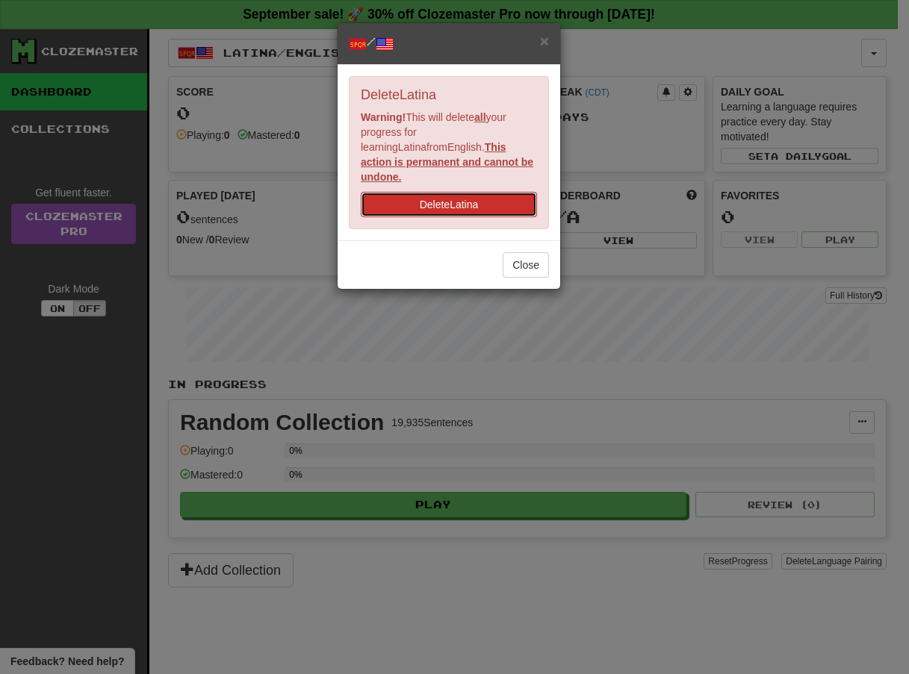
click at [409, 198] on button "Delete Latina" at bounding box center [449, 204] width 176 height 25
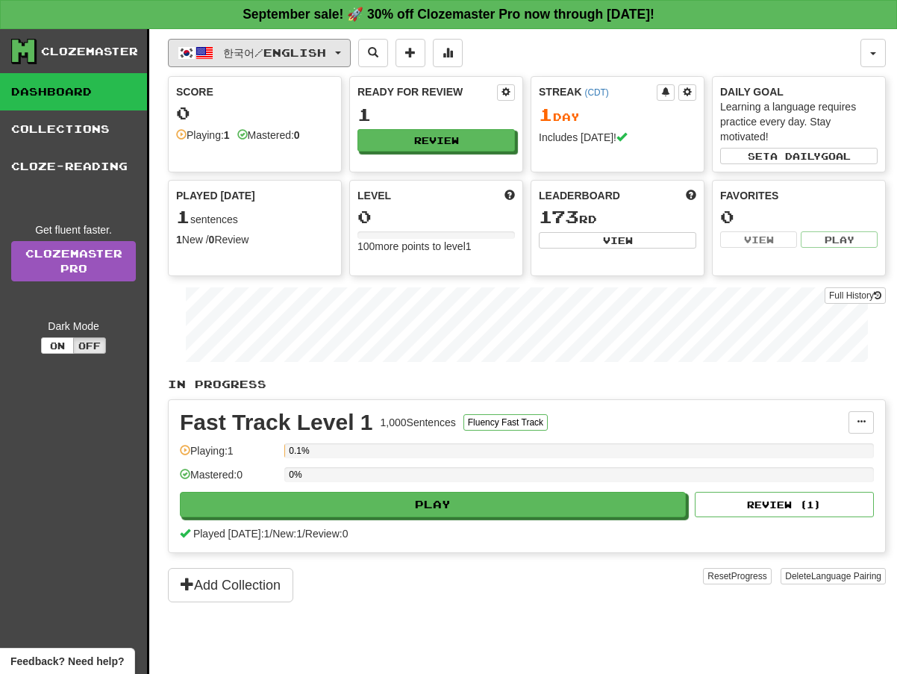
click at [264, 60] on button "한국어 / English" at bounding box center [259, 53] width 183 height 28
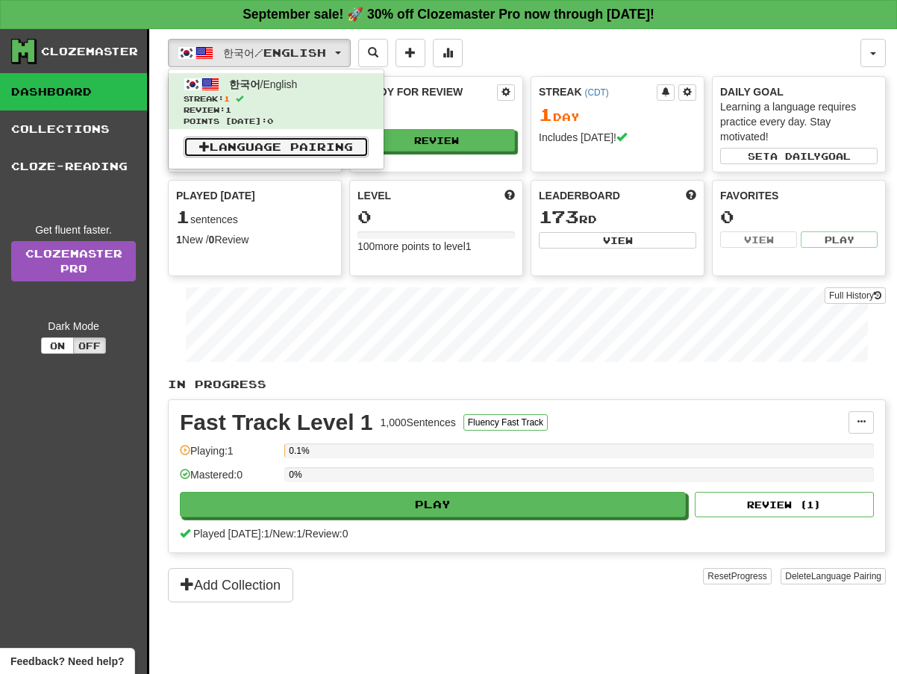
click at [304, 137] on link "Language Pairing" at bounding box center [276, 147] width 185 height 21
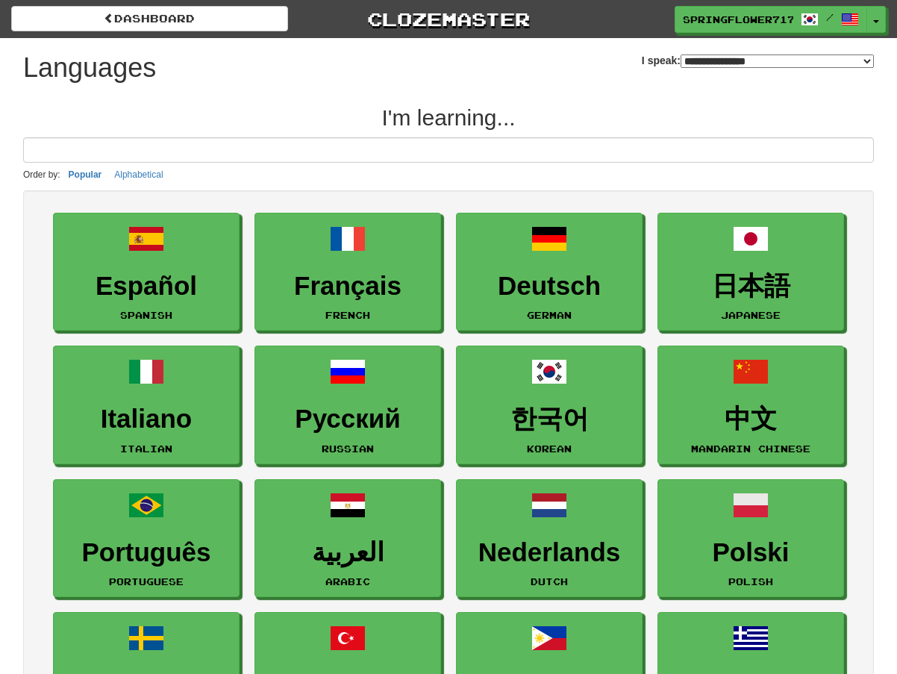
select select "*******"
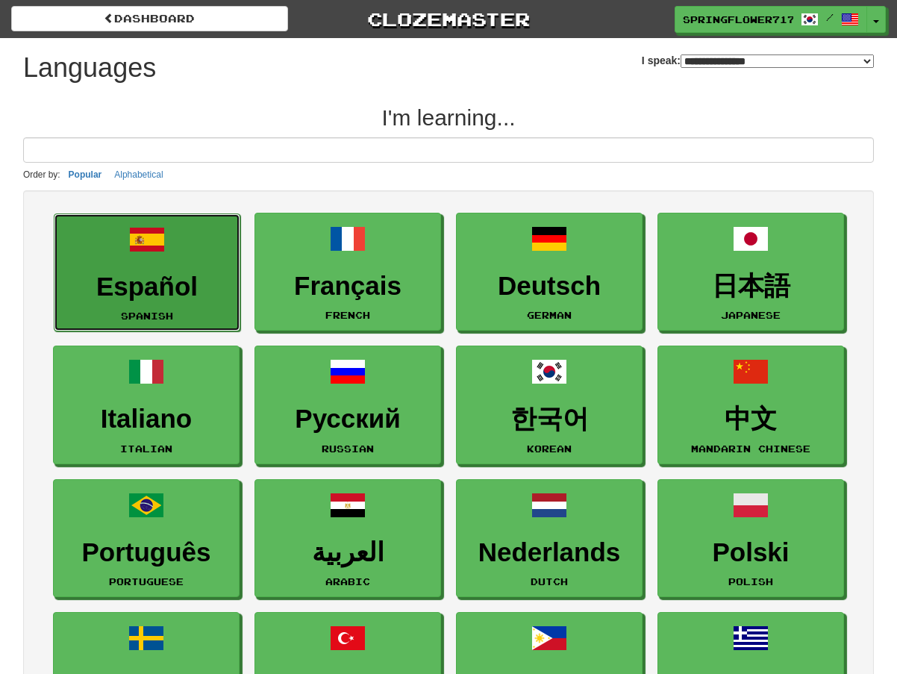
click at [131, 276] on h3 "Español" at bounding box center [147, 286] width 170 height 29
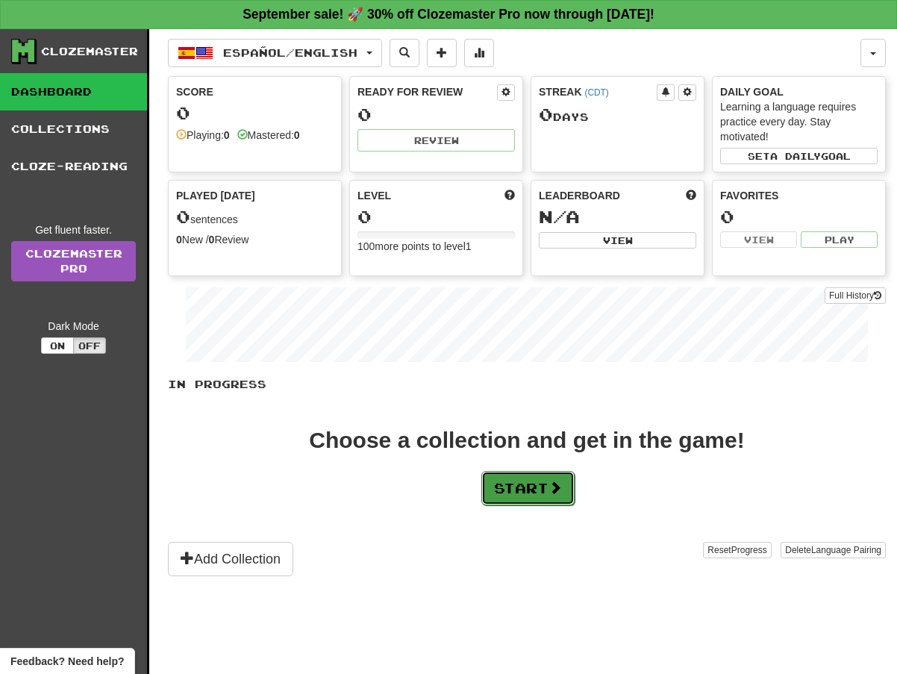
click at [501, 484] on button "Start" at bounding box center [528, 488] width 93 height 34
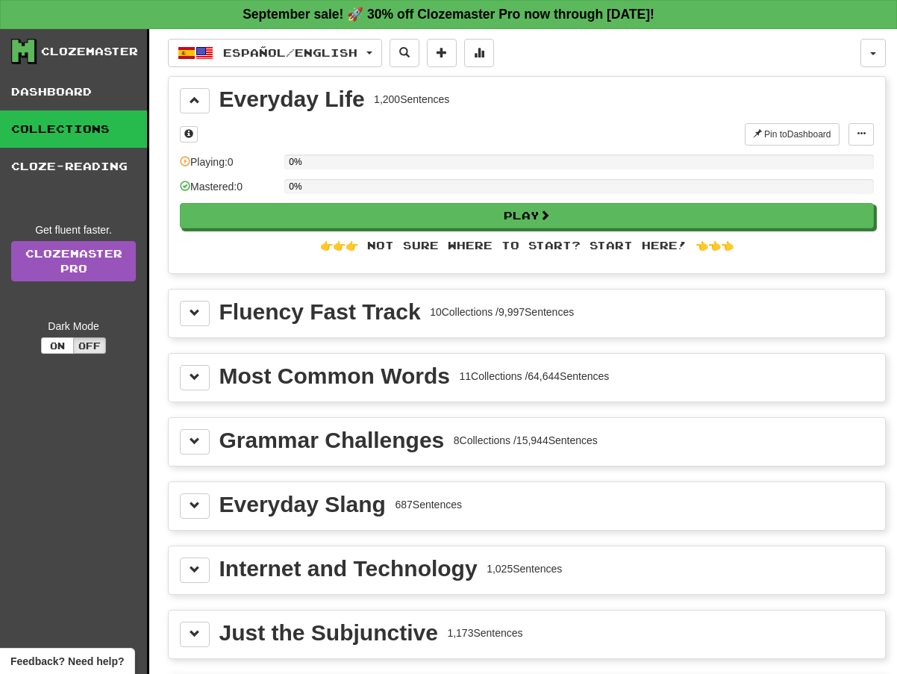
click at [384, 302] on div "Fluency Fast Track" at bounding box center [320, 312] width 202 height 22
click at [192, 314] on span at bounding box center [195, 313] width 10 height 10
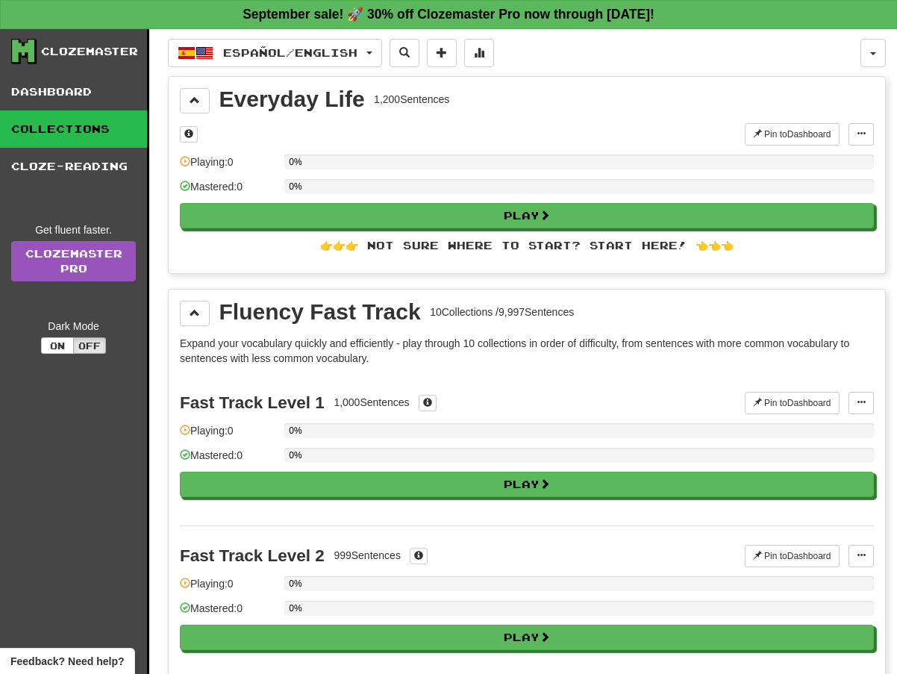
click at [274, 470] on div "Mastered: 0" at bounding box center [228, 460] width 97 height 25
click at [293, 499] on div "Fast Track Level 1 1,000 Sentences Pin to Dashboard Pin to Dashboard Manage Sen…" at bounding box center [527, 449] width 694 height 152
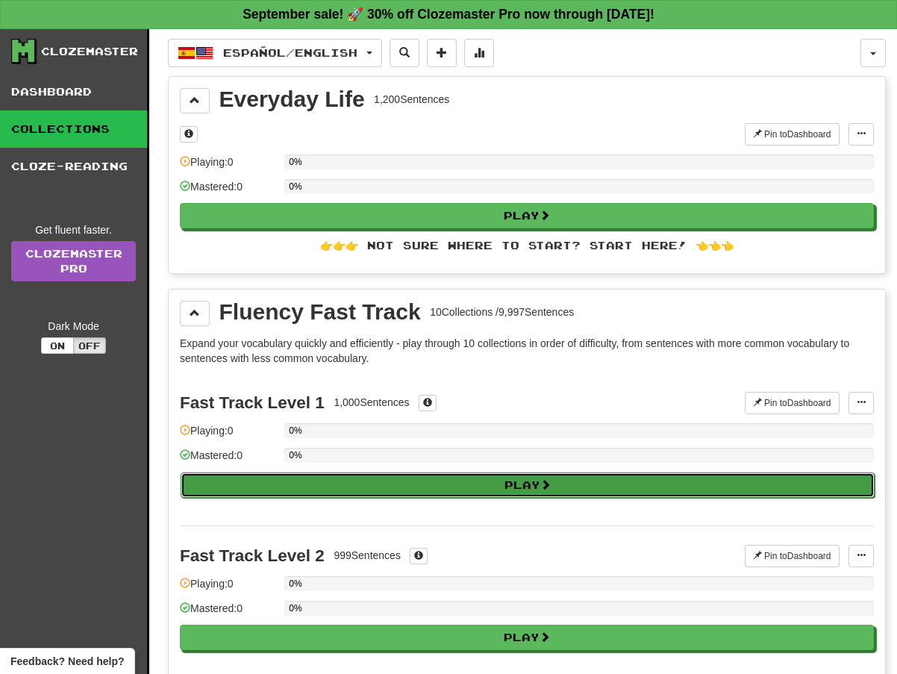
click at [287, 479] on button "Play" at bounding box center [528, 485] width 694 height 25
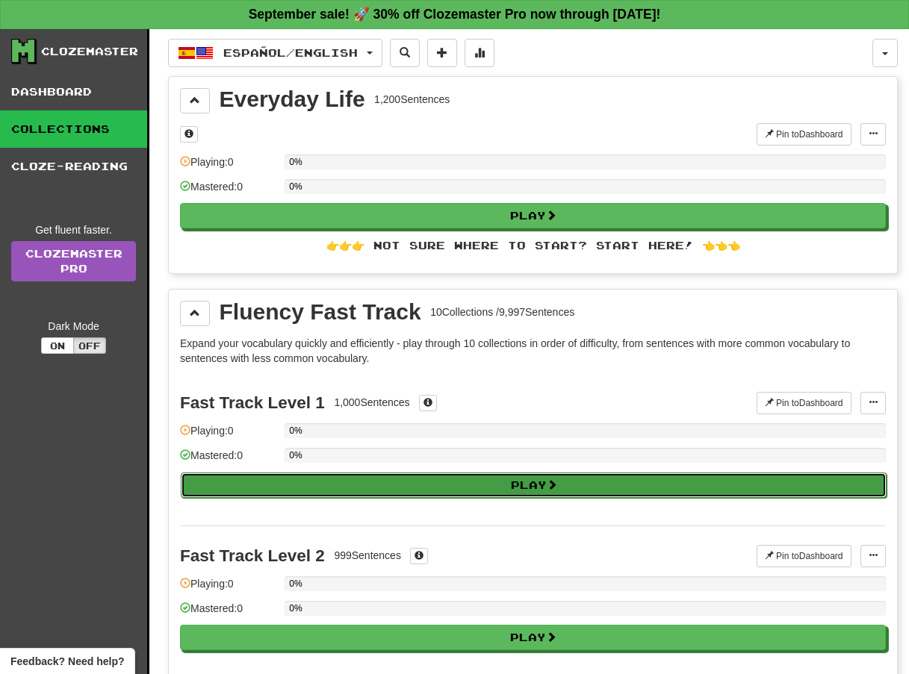
select select "**"
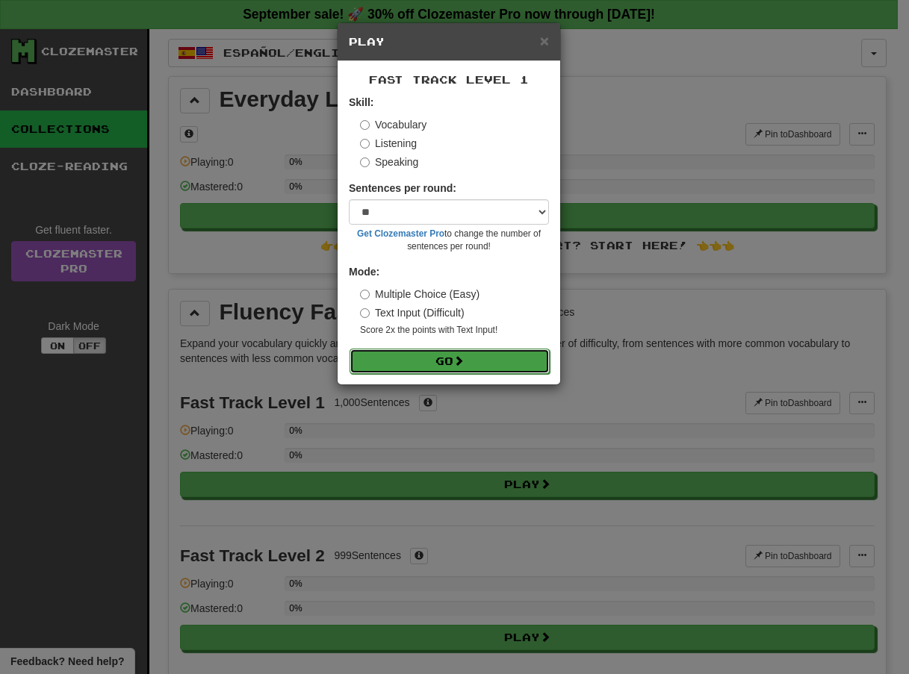
click at [384, 372] on button "Go" at bounding box center [449, 361] width 200 height 25
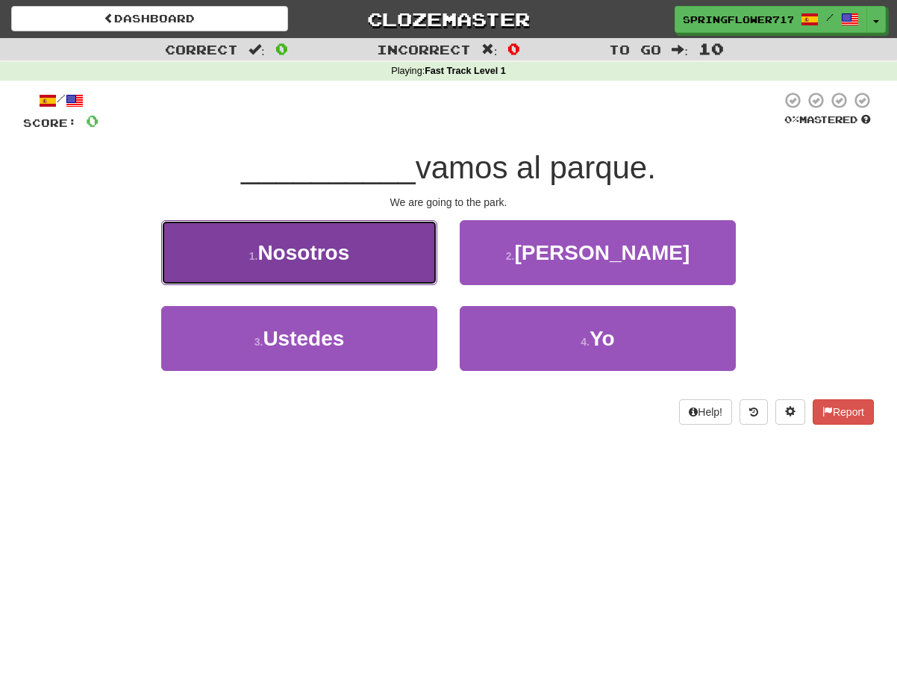
click at [323, 234] on button "1 . Nosotros" at bounding box center [299, 252] width 276 height 65
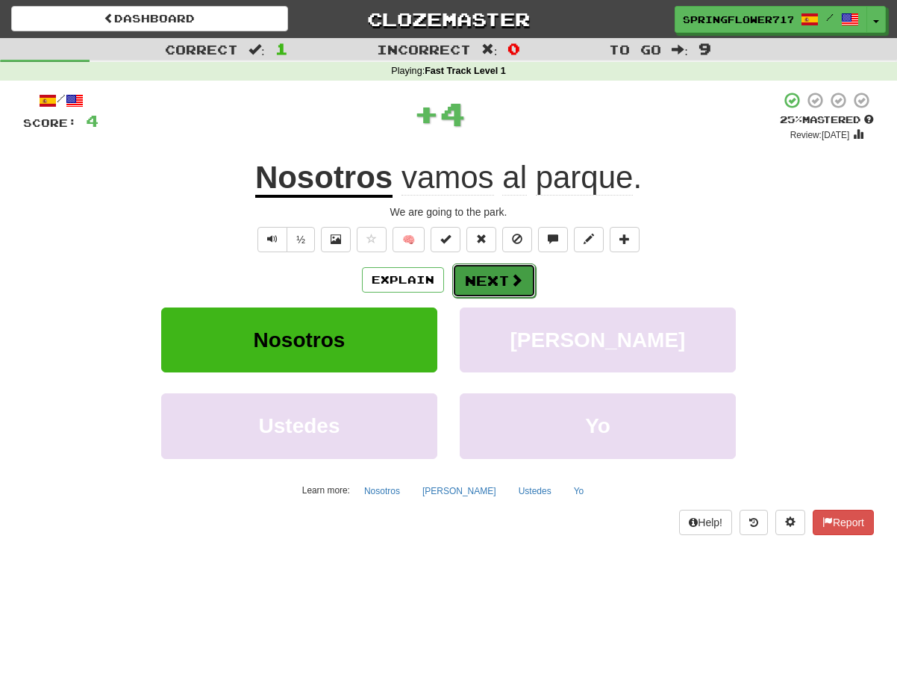
click at [485, 271] on button "Next" at bounding box center [494, 281] width 84 height 34
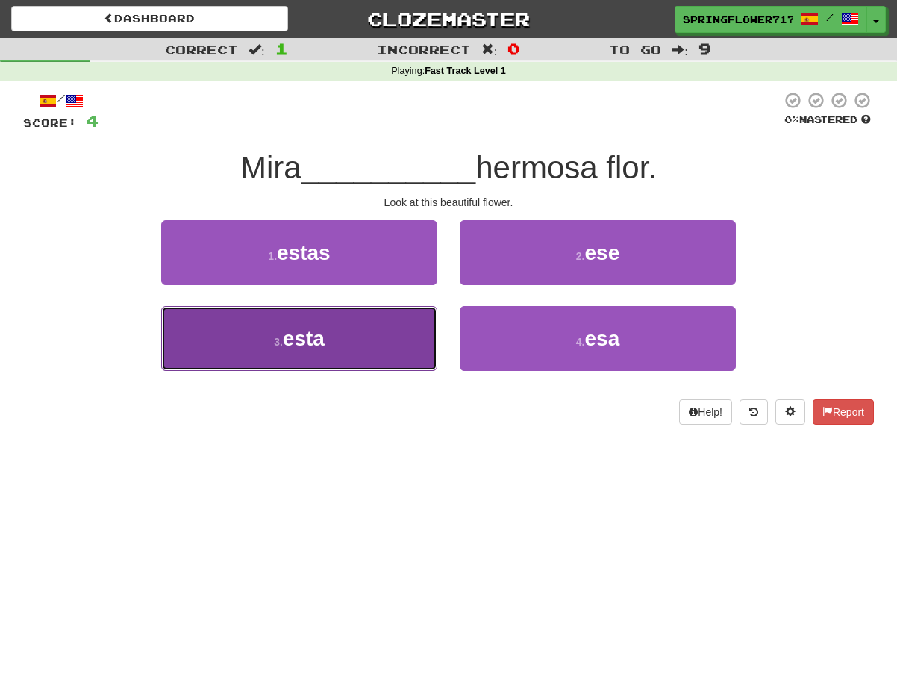
click at [367, 338] on button "3 . esta" at bounding box center [299, 338] width 276 height 65
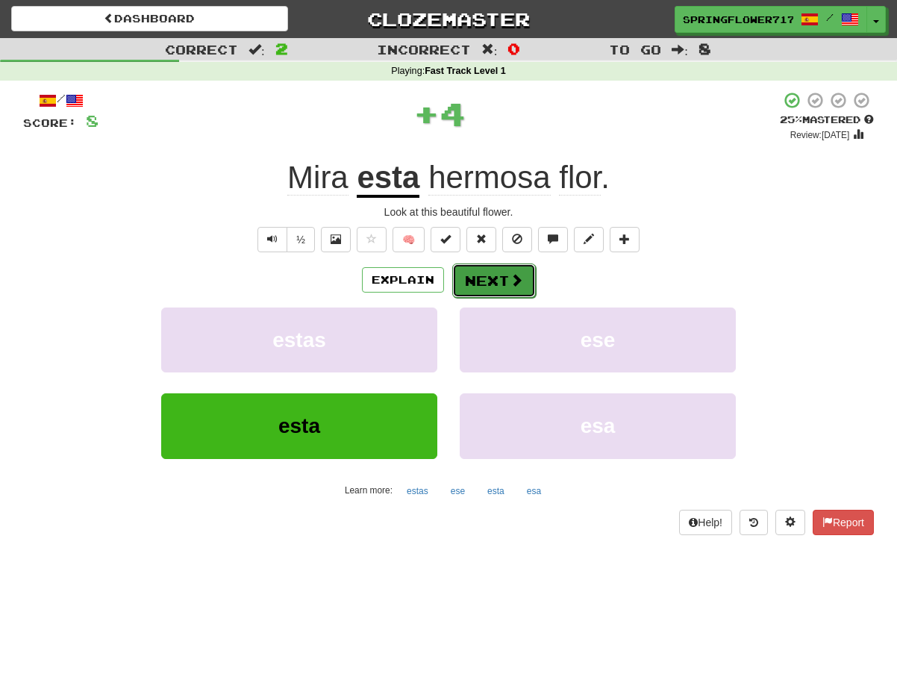
click at [513, 278] on span at bounding box center [516, 279] width 13 height 13
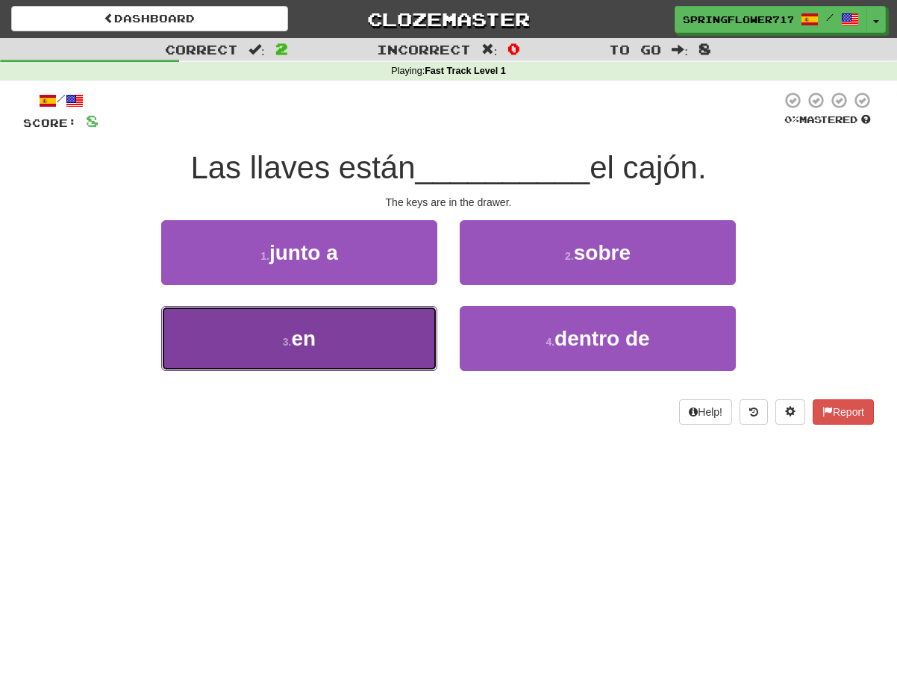
click at [368, 361] on button "3 . en" at bounding box center [299, 338] width 276 height 65
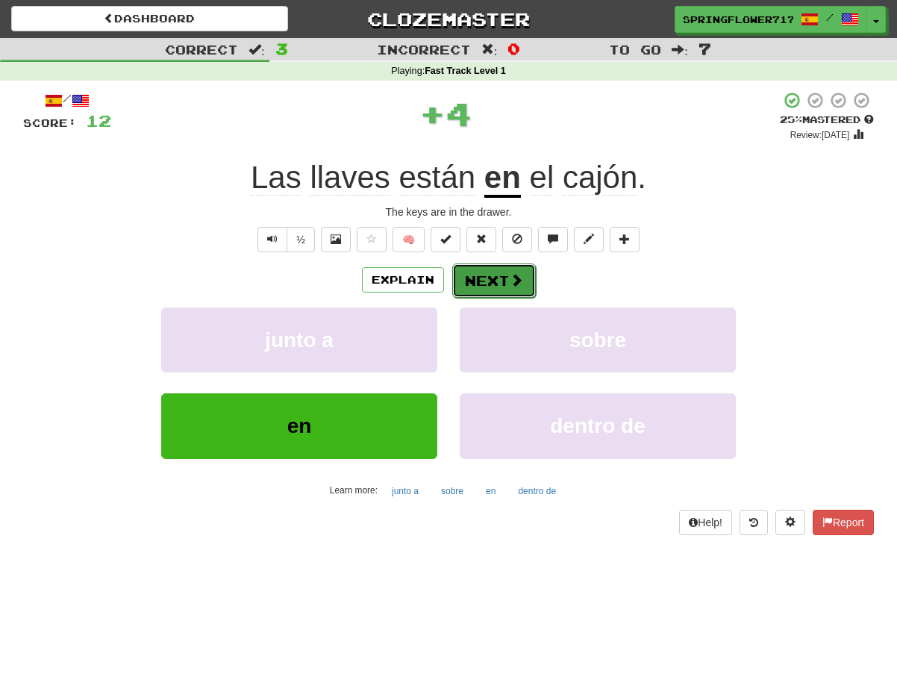
click at [496, 285] on button "Next" at bounding box center [494, 281] width 84 height 34
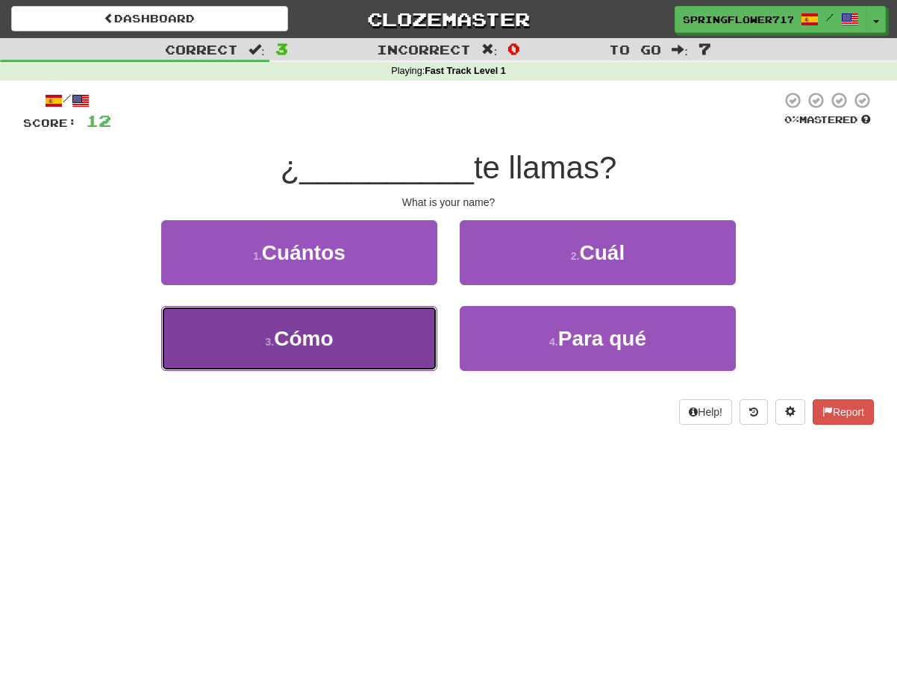
click at [341, 349] on button "3 . Cómo" at bounding box center [299, 338] width 276 height 65
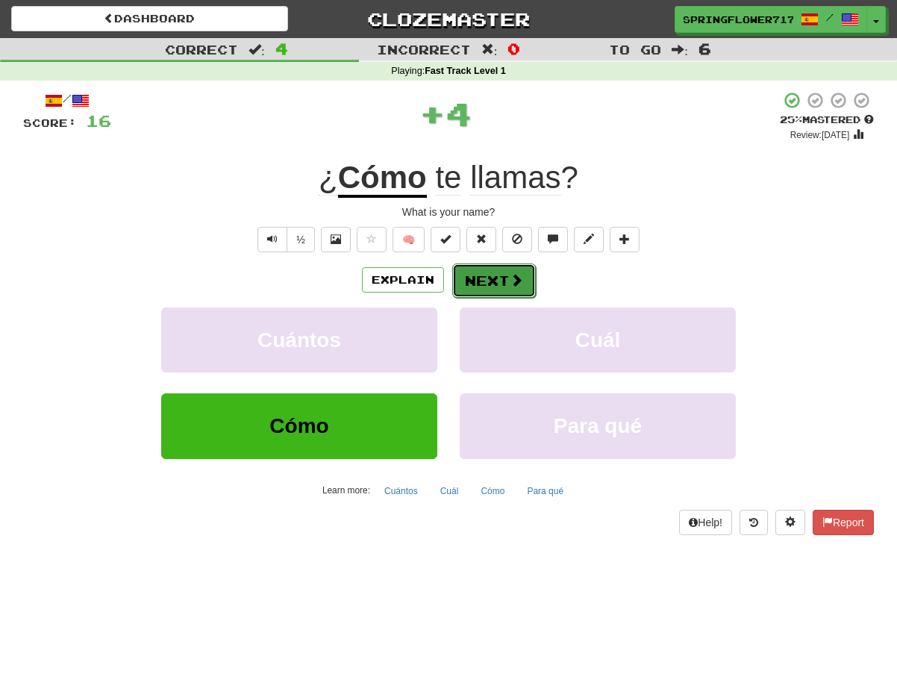
click at [482, 276] on button "Next" at bounding box center [494, 281] width 84 height 34
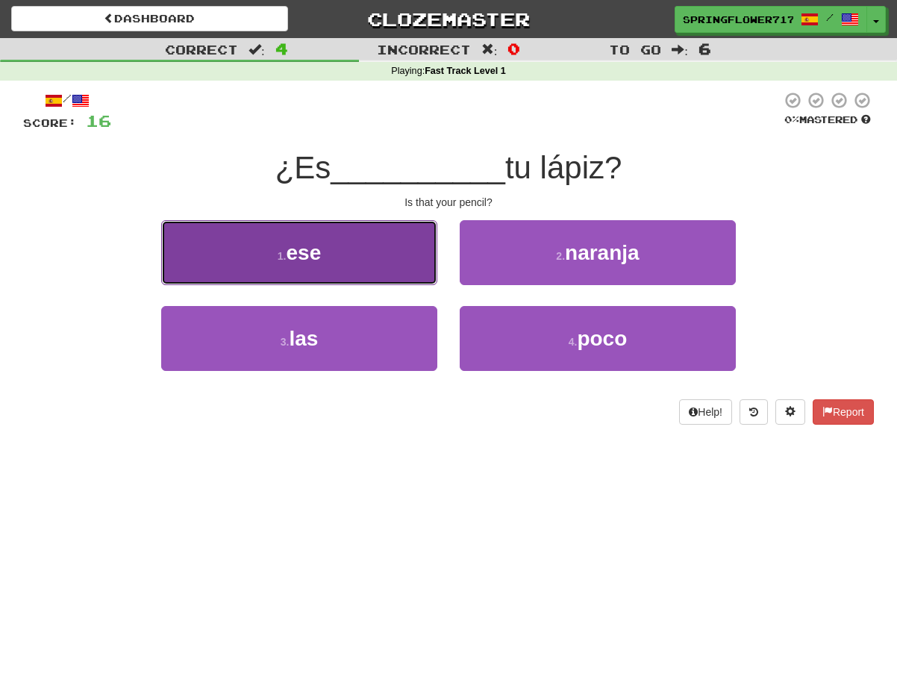
click at [287, 254] on span "ese" at bounding box center [303, 252] width 35 height 23
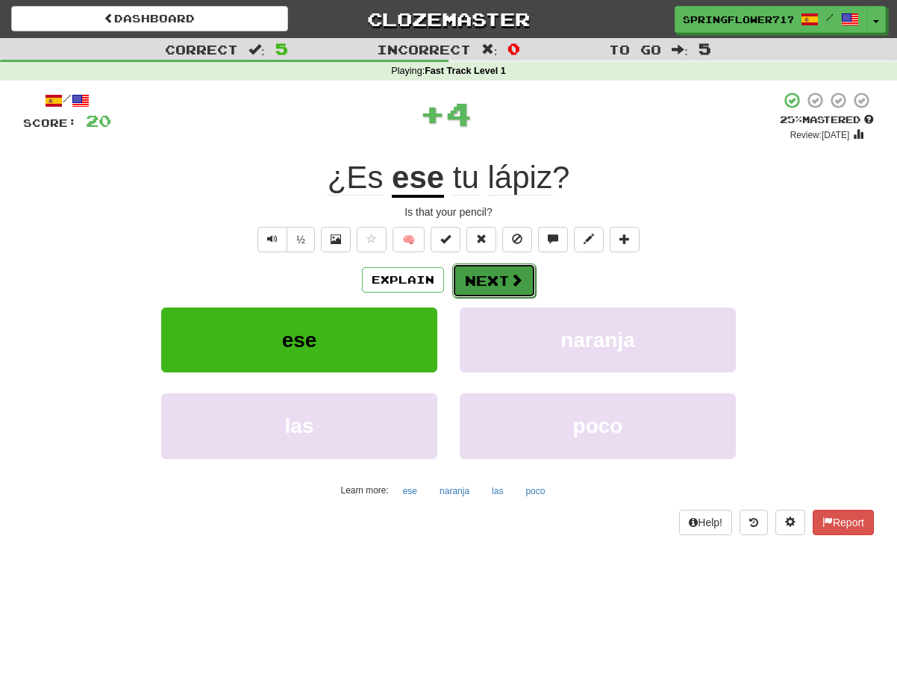
click at [491, 278] on button "Next" at bounding box center [494, 281] width 84 height 34
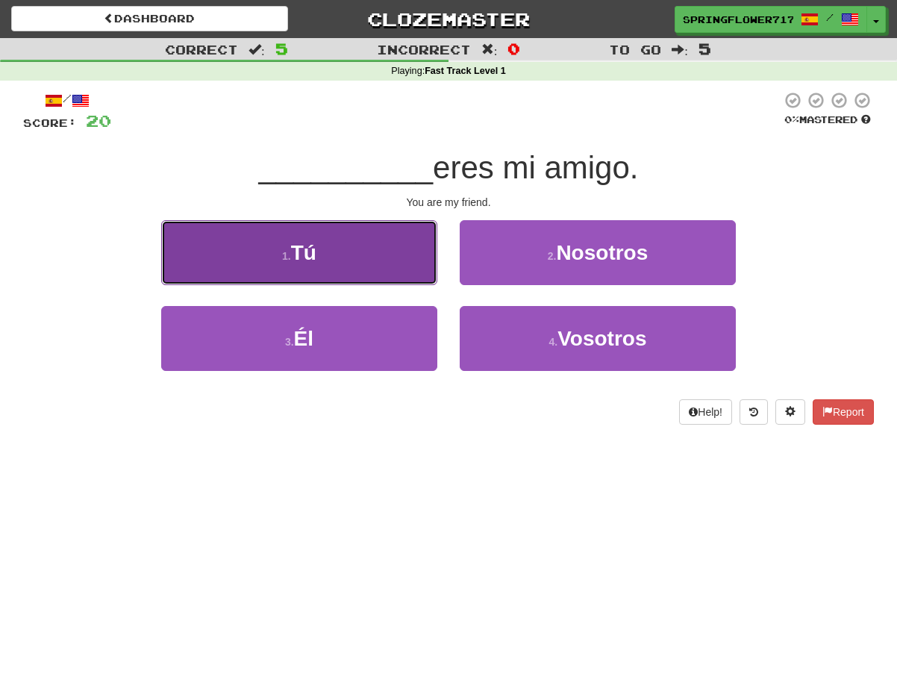
click at [365, 269] on button "1 . Tú" at bounding box center [299, 252] width 276 height 65
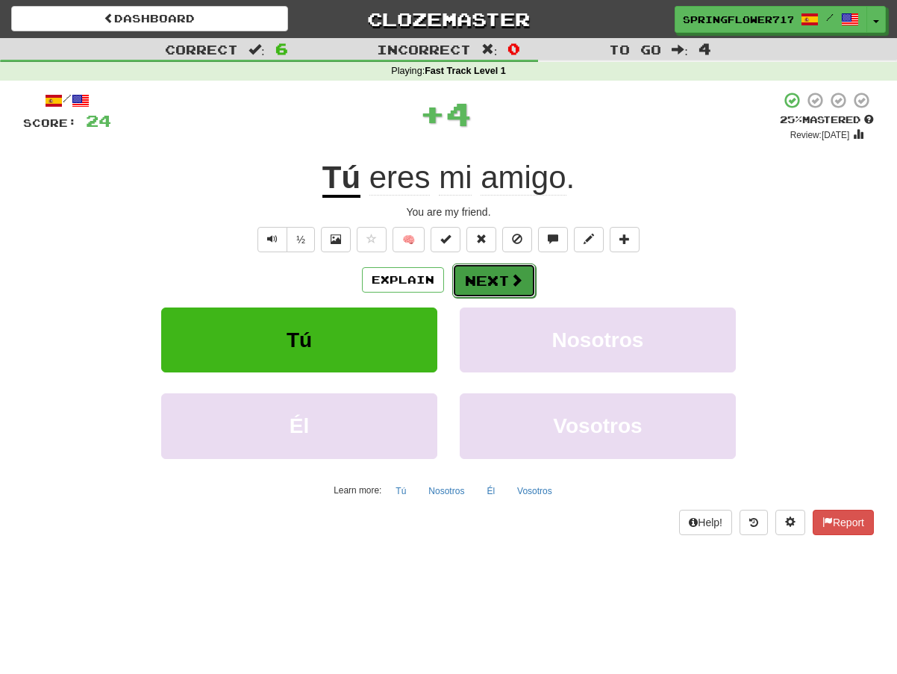
click at [503, 281] on button "Next" at bounding box center [494, 281] width 84 height 34
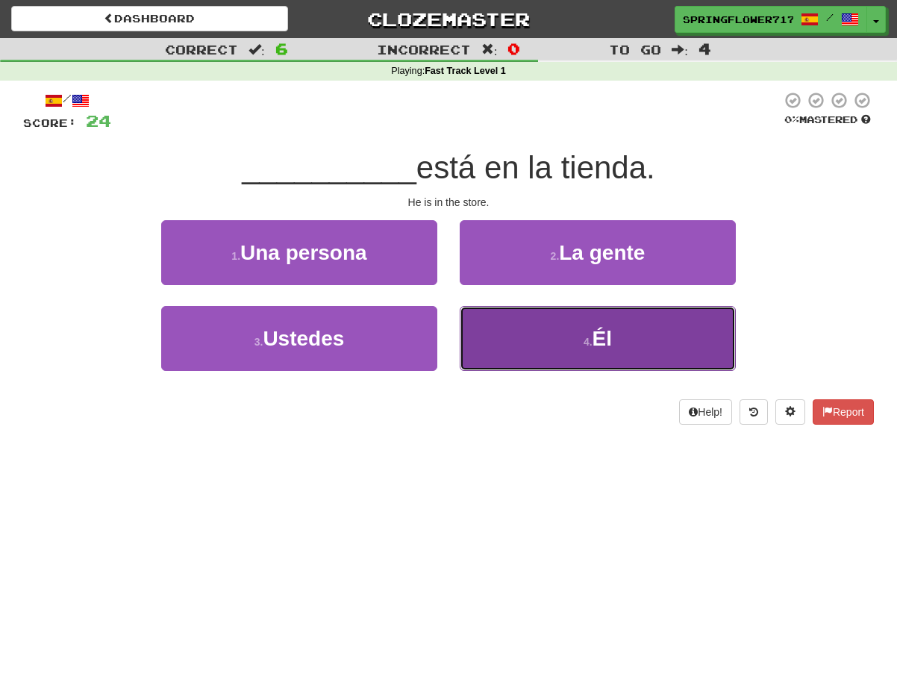
click at [511, 317] on button "4 . Él" at bounding box center [598, 338] width 276 height 65
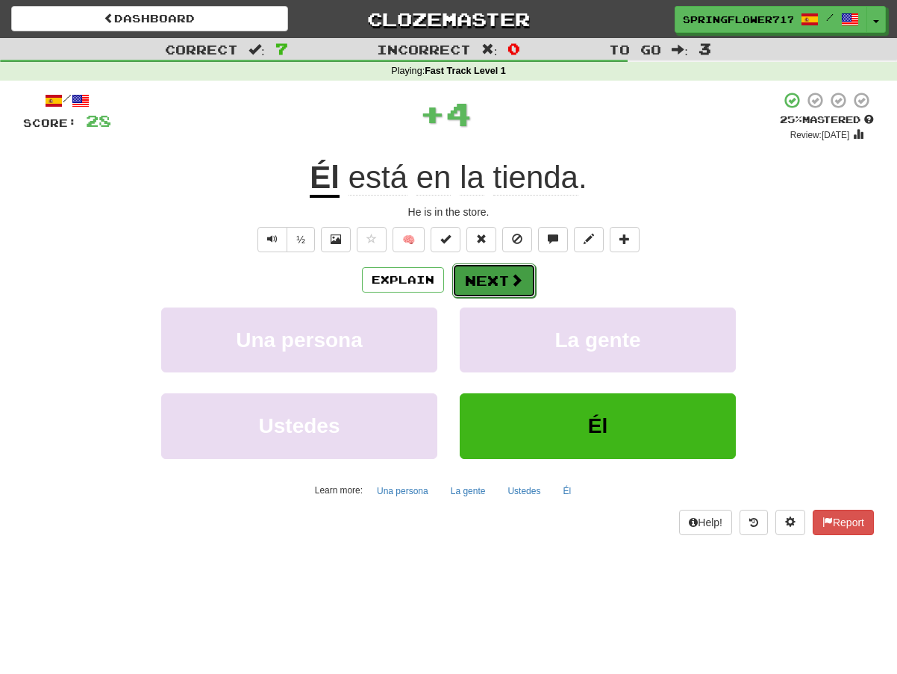
click at [477, 267] on button "Next" at bounding box center [494, 281] width 84 height 34
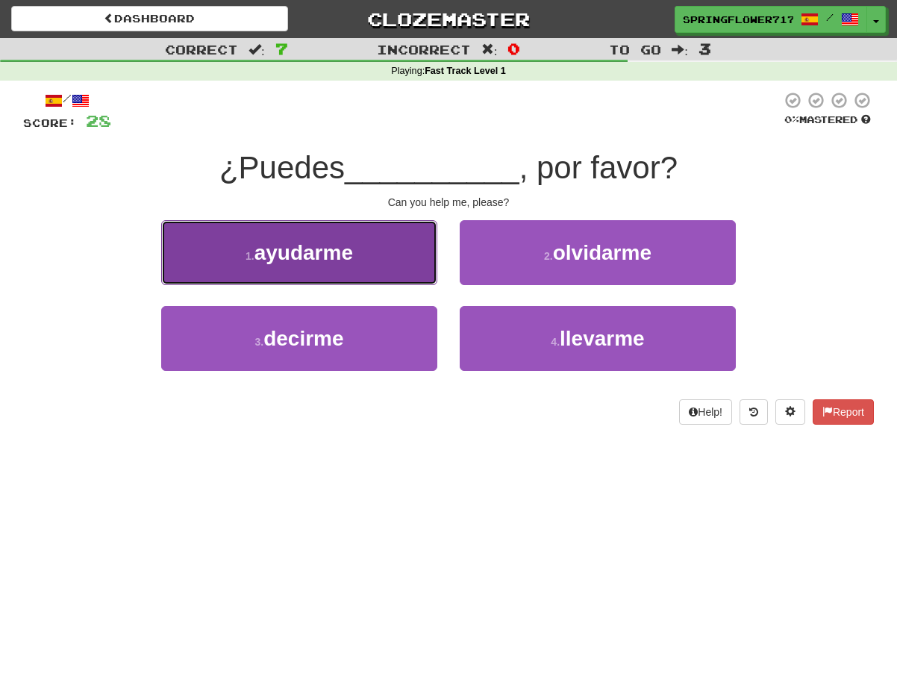
click at [368, 246] on button "1 . ayudarme" at bounding box center [299, 252] width 276 height 65
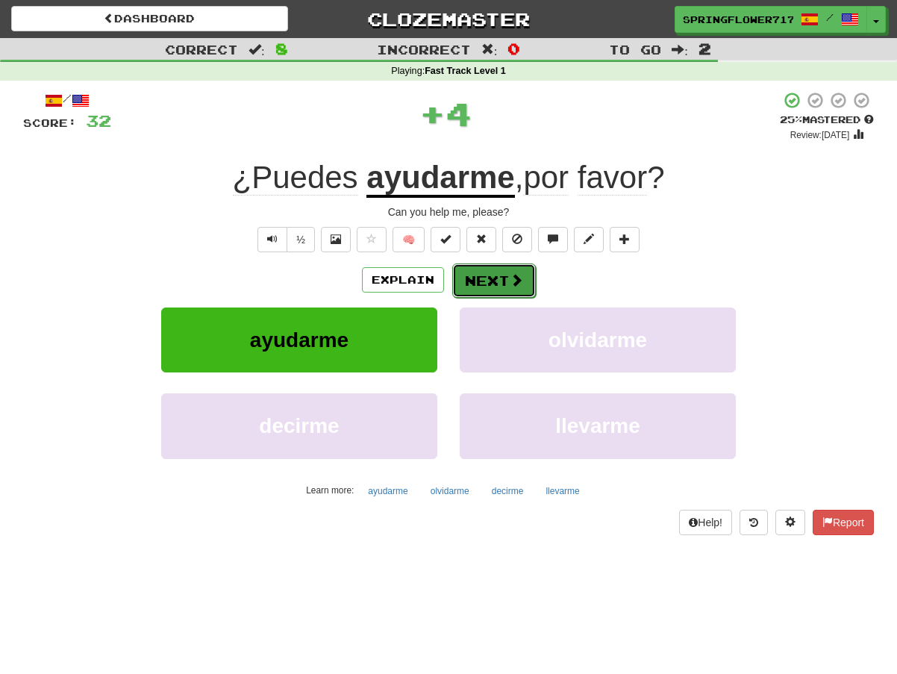
click at [486, 272] on button "Next" at bounding box center [494, 281] width 84 height 34
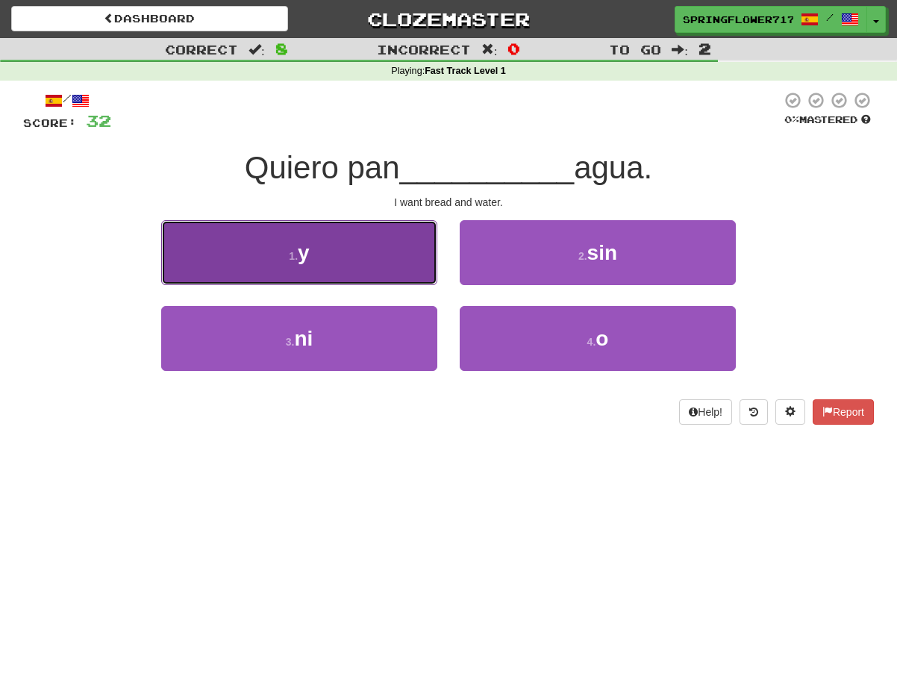
click at [381, 261] on button "1 . y" at bounding box center [299, 252] width 276 height 65
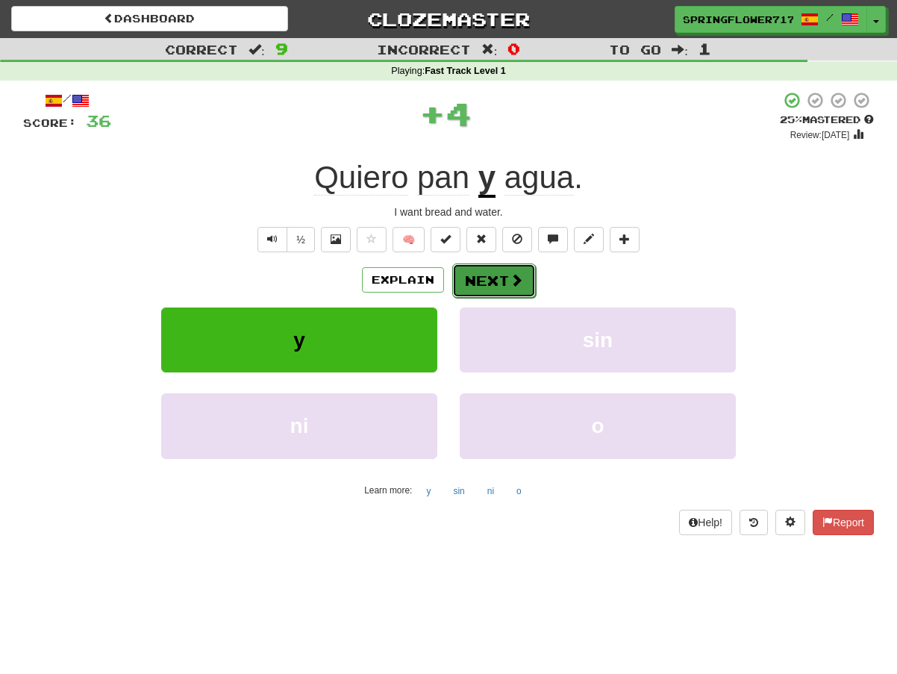
click at [483, 287] on button "Next" at bounding box center [494, 281] width 84 height 34
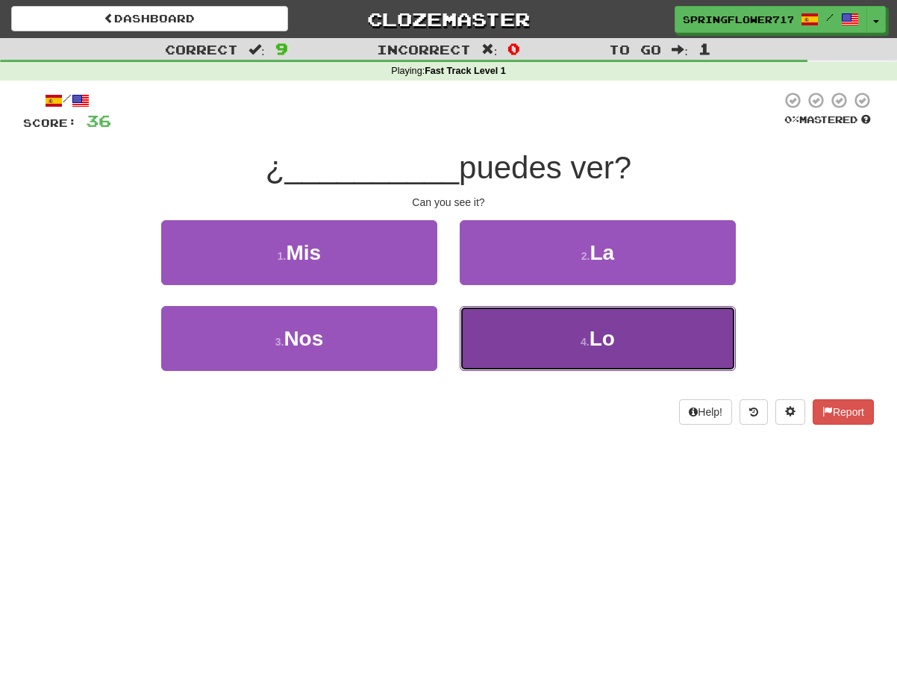
click at [511, 352] on button "4 . Lo" at bounding box center [598, 338] width 276 height 65
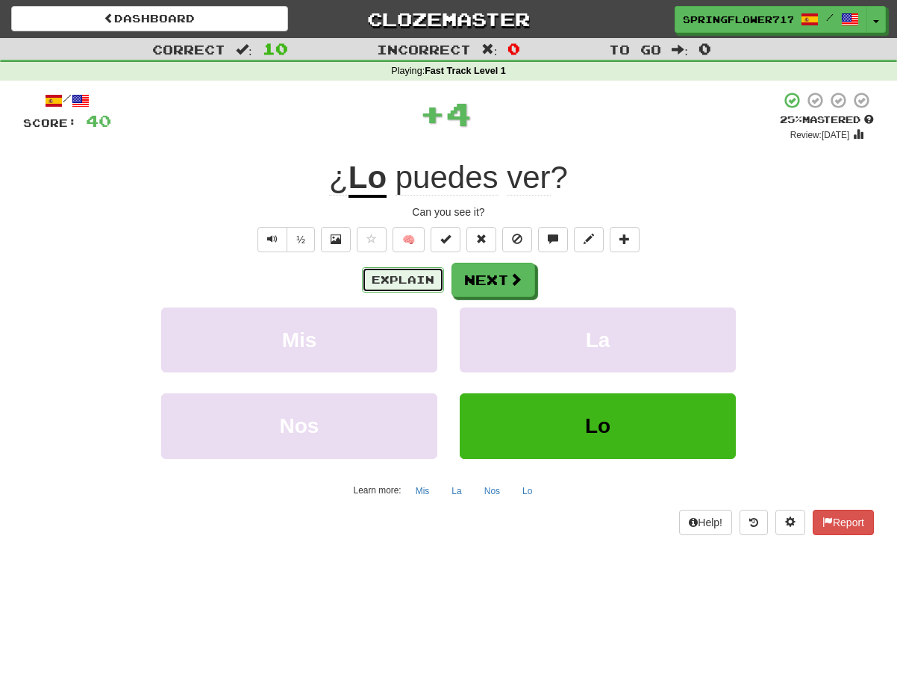
click at [381, 278] on button "Explain" at bounding box center [403, 279] width 82 height 25
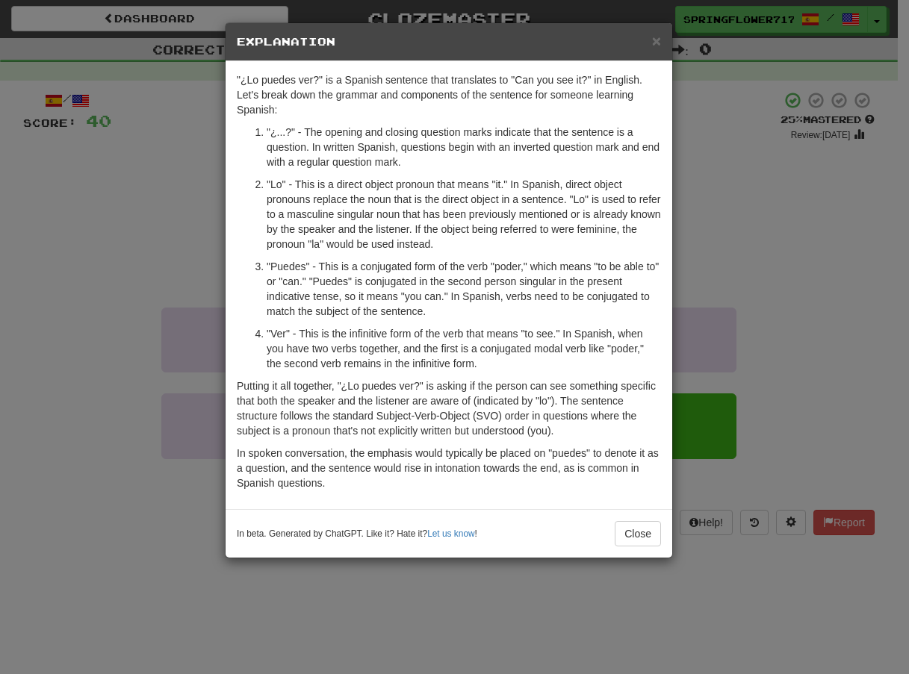
click at [405, 239] on p ""Lo" - This is a direct object pronoun that means "it." In Spanish, direct obje…" at bounding box center [464, 214] width 394 height 75
click at [402, 239] on p ""Lo" - This is a direct object pronoun that means "it." In Spanish, direct obje…" at bounding box center [464, 214] width 394 height 75
click at [401, 239] on p ""Lo" - This is a direct object pronoun that means "it." In Spanish, direct obje…" at bounding box center [464, 214] width 394 height 75
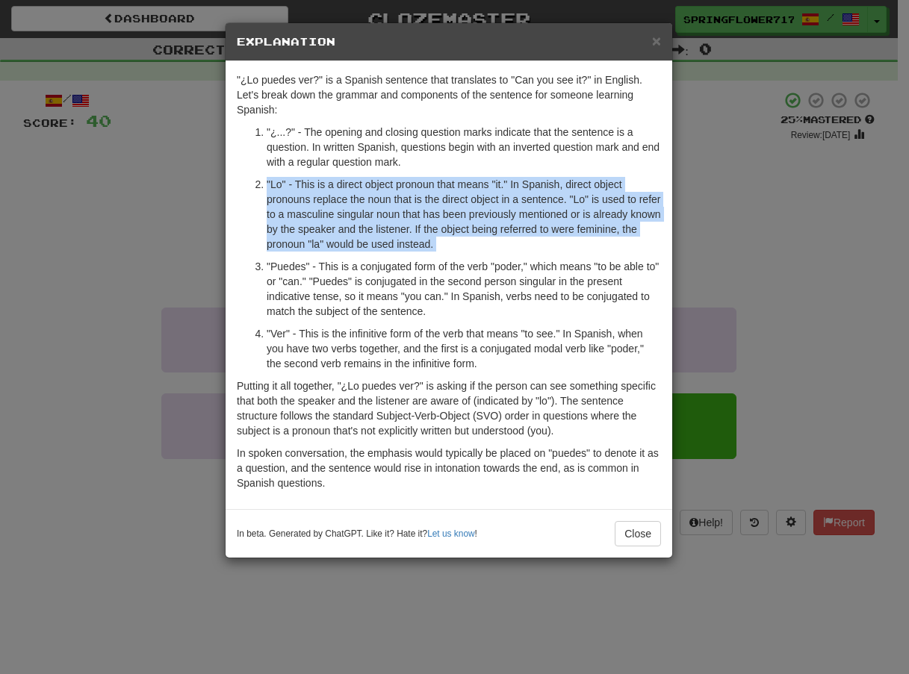
click at [401, 239] on p ""Lo" - This is a direct object pronoun that means "it." In Spanish, direct obje…" at bounding box center [464, 214] width 394 height 75
click at [508, 206] on p ""Lo" - This is a direct object pronoun that means "it." In Spanish, direct obje…" at bounding box center [464, 214] width 394 height 75
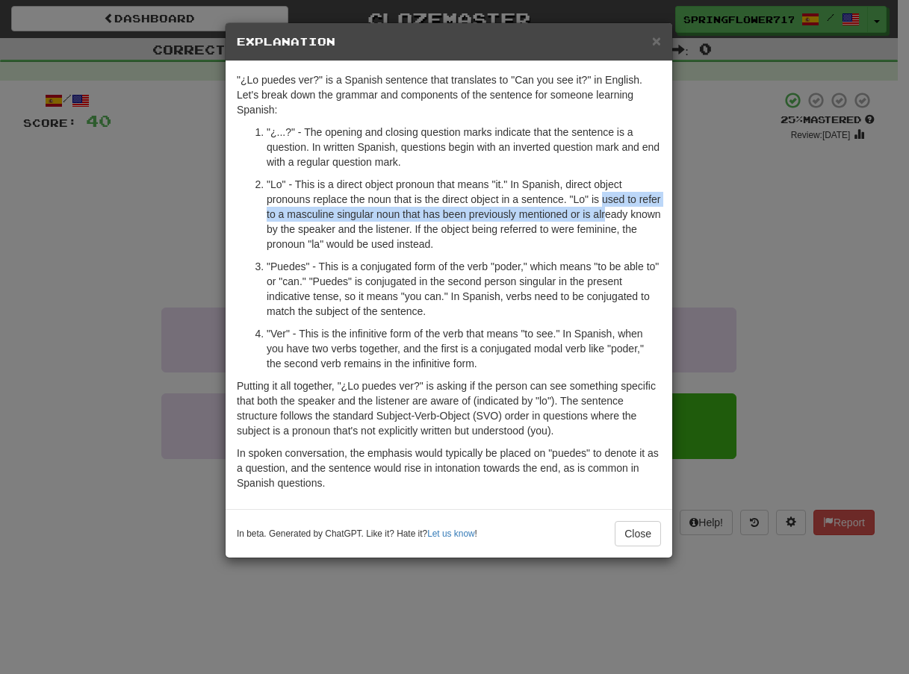
drag, startPoint x: 604, startPoint y: 206, endPoint x: 605, endPoint y: 214, distance: 8.3
click at [605, 214] on p ""Lo" - This is a direct object pronoun that means "it." In Spanish, direct obje…" at bounding box center [464, 214] width 394 height 75
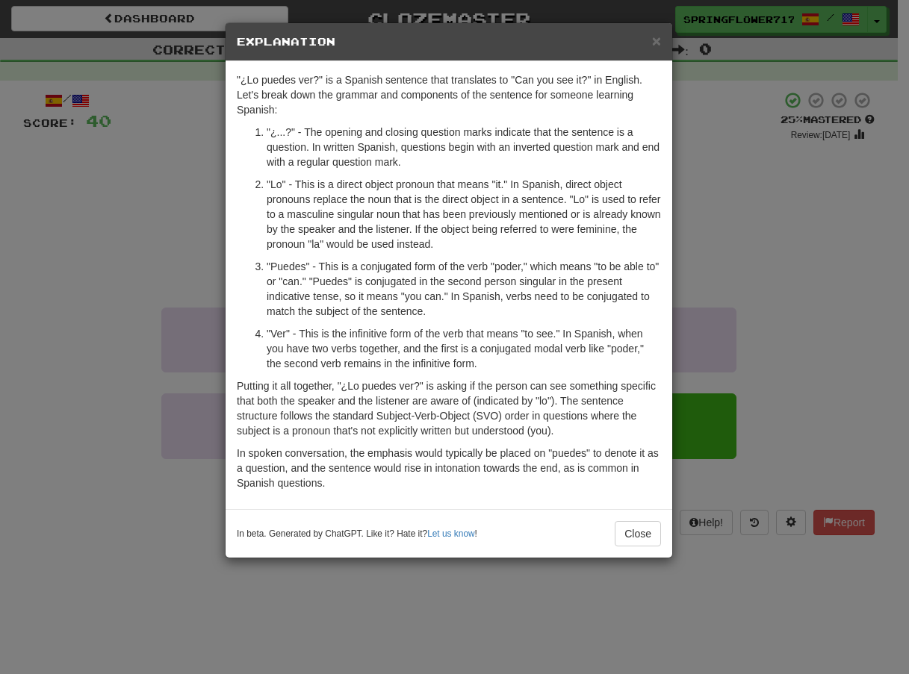
click at [602, 243] on p ""Lo" - This is a direct object pronoun that means "it." In Spanish, direct obje…" at bounding box center [464, 214] width 394 height 75
click at [595, 250] on p ""Lo" - This is a direct object pronoun that means "it." In Spanish, direct obje…" at bounding box center [464, 214] width 394 height 75
click at [594, 250] on p ""Lo" - This is a direct object pronoun that means "it." In Spanish, direct obje…" at bounding box center [464, 214] width 394 height 75
click at [296, 323] on ol ""¿...?" - The opening and closing question marks indicate that the sentence is …" at bounding box center [449, 248] width 424 height 246
click at [298, 302] on p ""Puedes" - This is a conjugated form of the verb "poder," which means "to be ab…" at bounding box center [464, 289] width 394 height 60
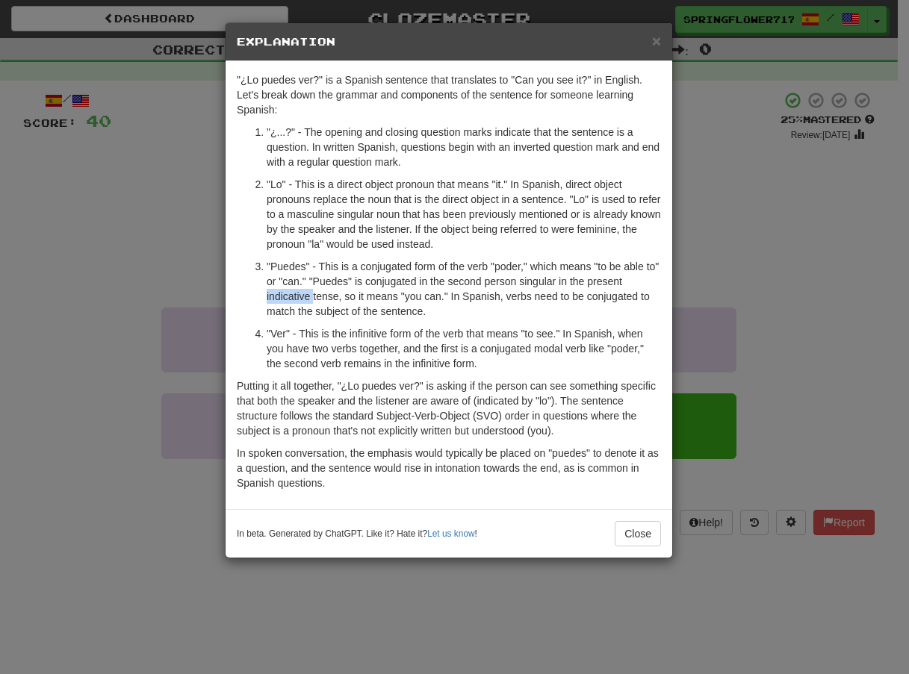
click at [298, 302] on p ""Puedes" - This is a conjugated form of the verb "poder," which means "to be ab…" at bounding box center [464, 289] width 394 height 60
click at [382, 294] on p ""Puedes" - This is a conjugated form of the verb "poder," which means "to be ab…" at bounding box center [464, 289] width 394 height 60
click at [308, 352] on p ""Ver" - This is the infinitive form of the verb that means "to see." In Spanish…" at bounding box center [464, 348] width 394 height 45
click at [655, 544] on button "Close" at bounding box center [637, 533] width 46 height 25
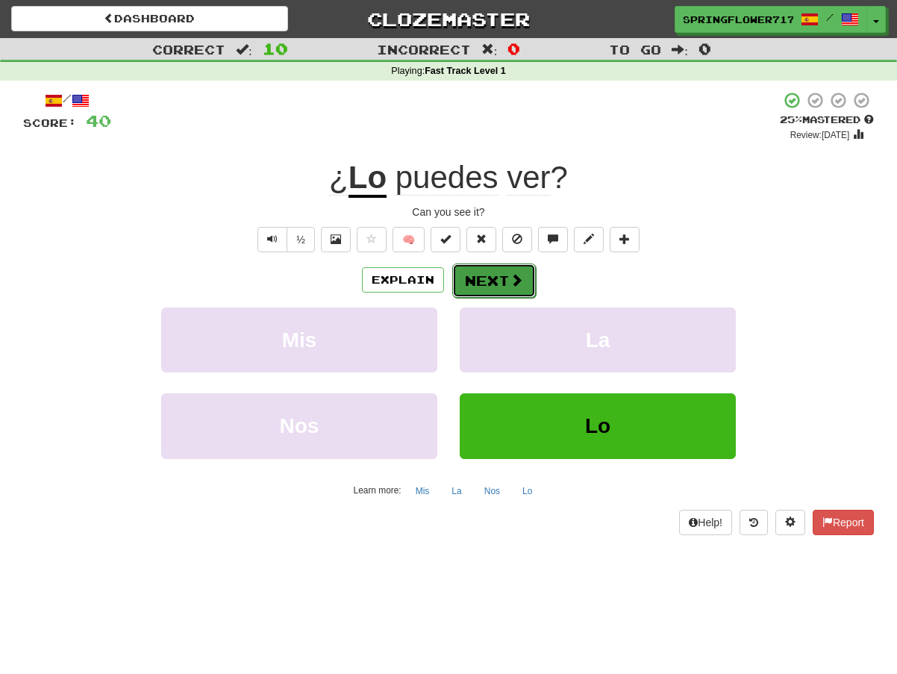
drag, startPoint x: 500, startPoint y: 274, endPoint x: 499, endPoint y: 281, distance: 7.5
click at [500, 275] on button "Next" at bounding box center [494, 280] width 84 height 34
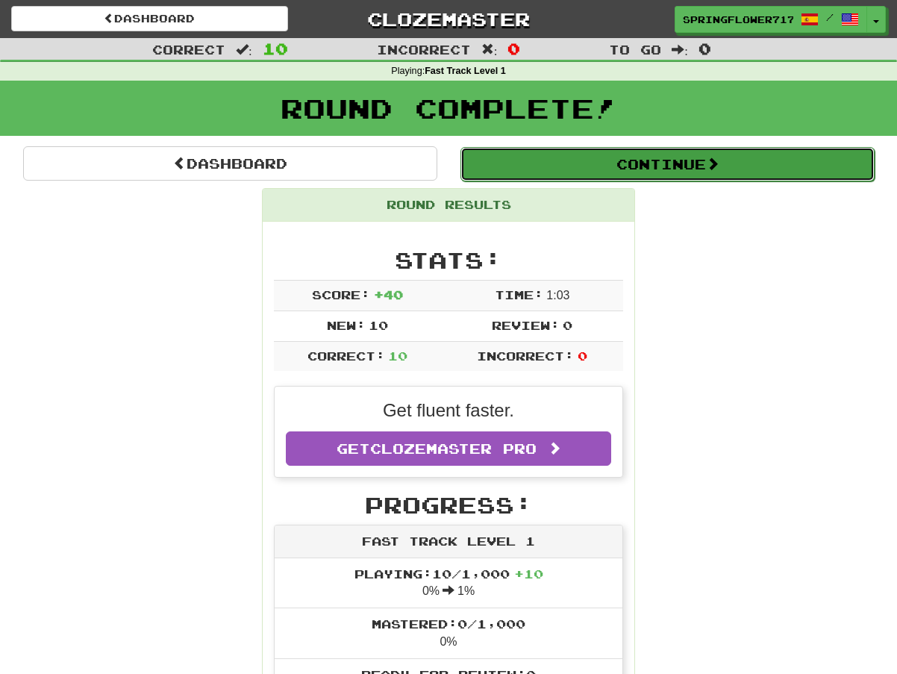
click at [649, 161] on button "Continue" at bounding box center [668, 164] width 414 height 34
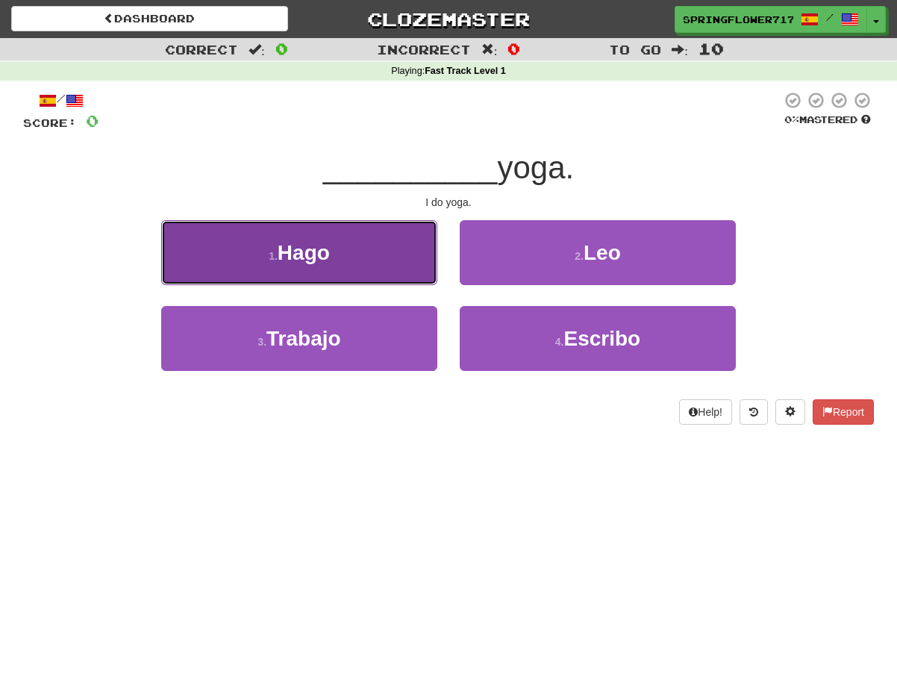
click at [200, 253] on button "1 . Hago" at bounding box center [299, 252] width 276 height 65
